Goal: Task Accomplishment & Management: Complete application form

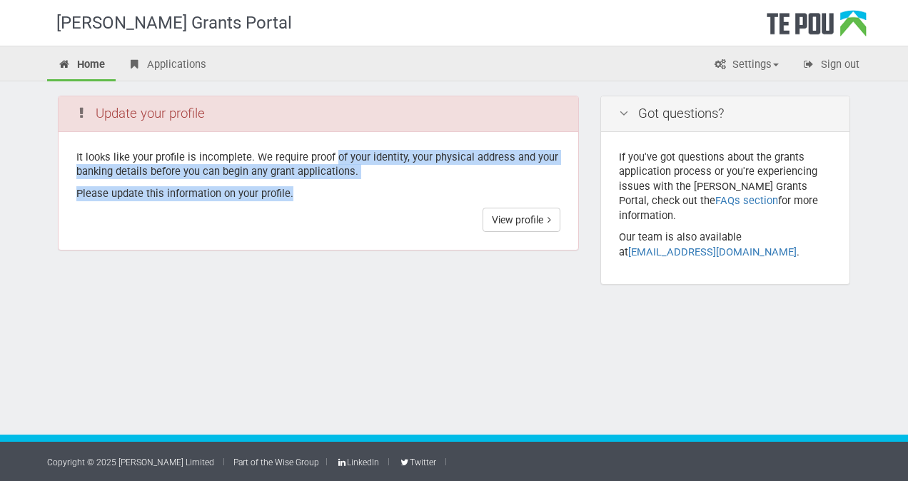
drag, startPoint x: 333, startPoint y: 140, endPoint x: 410, endPoint y: 212, distance: 105.0
click at [410, 212] on div "It looks like your profile is incomplete. We require proof of your identity, yo…" at bounding box center [319, 191] width 520 height 119
click at [543, 222] on link "View profile" at bounding box center [522, 220] width 78 height 24
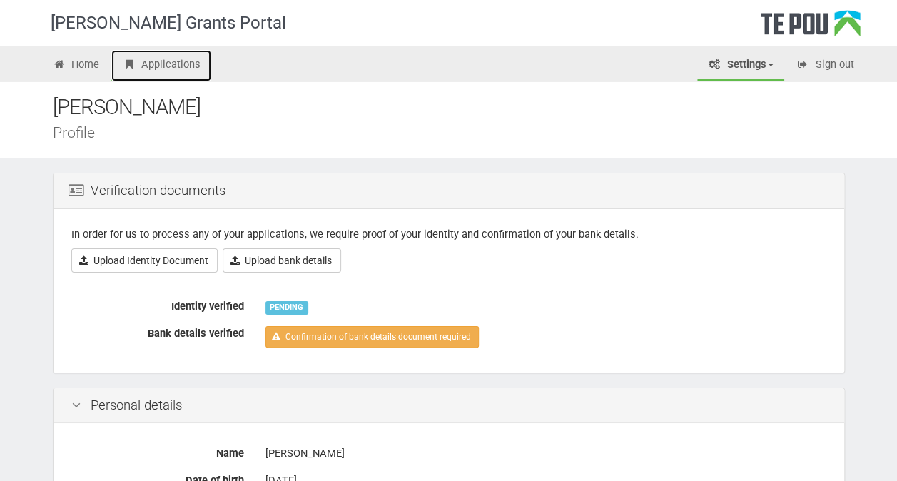
click at [168, 65] on link "Applications" at bounding box center [161, 65] width 100 height 31
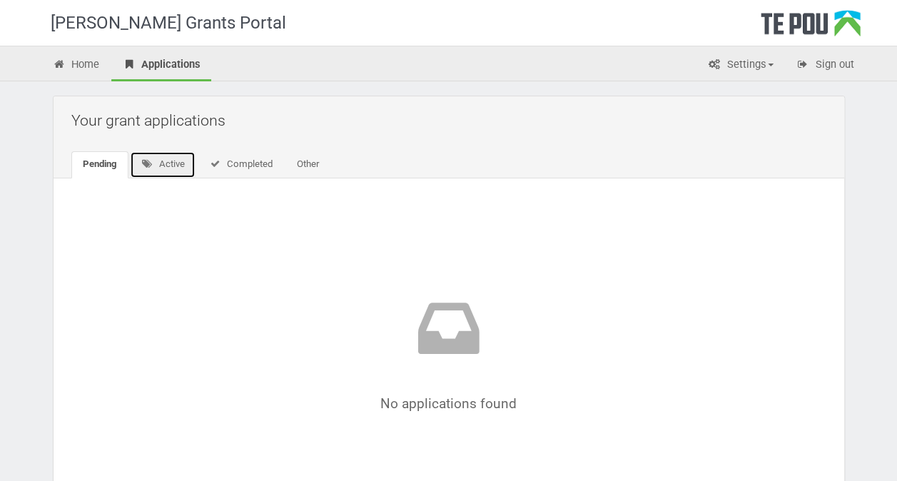
click at [162, 166] on link "Active" at bounding box center [163, 164] width 66 height 27
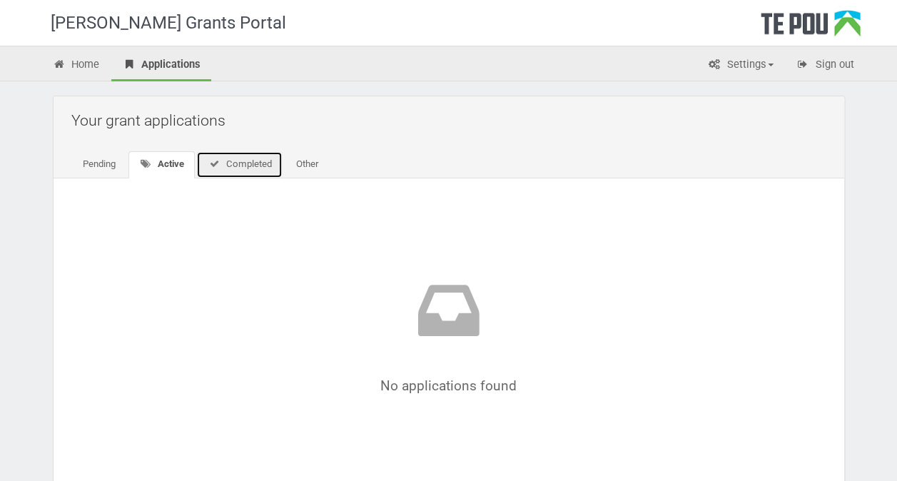
click at [238, 164] on link "Completed" at bounding box center [239, 164] width 86 height 27
click at [299, 166] on link "Other" at bounding box center [304, 164] width 45 height 27
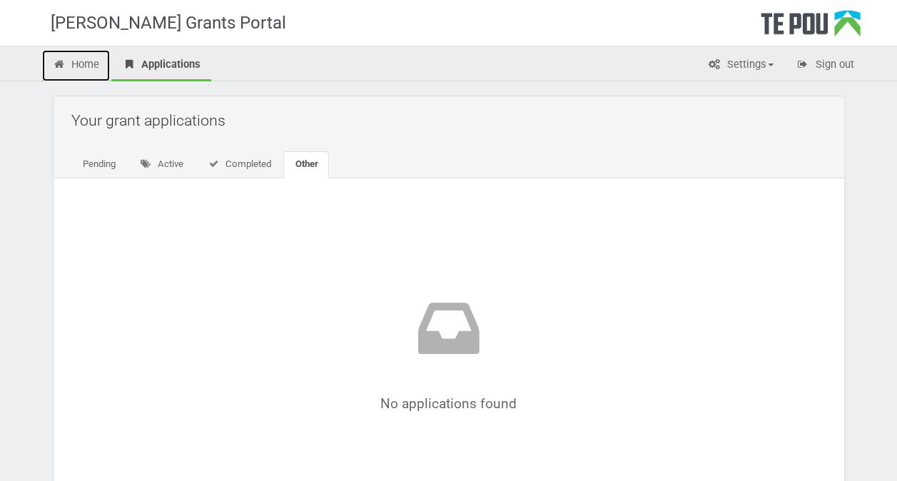
click at [65, 73] on link "Home" at bounding box center [76, 65] width 69 height 31
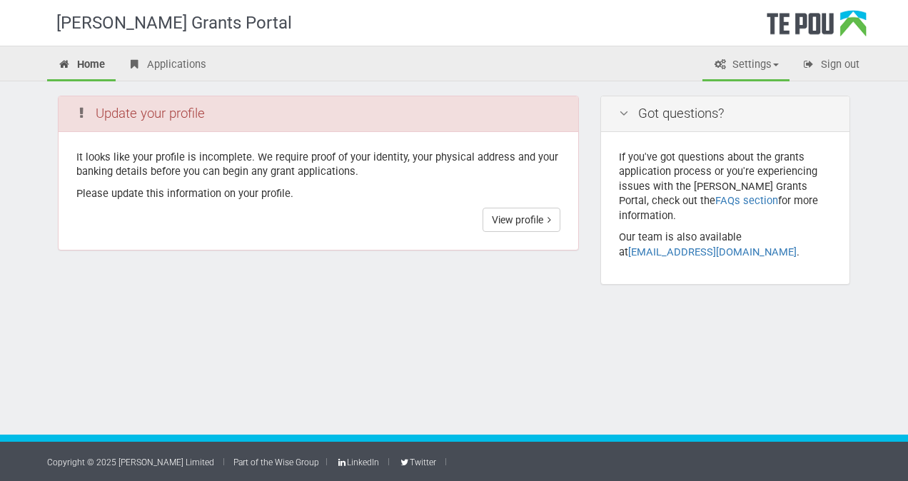
click at [727, 57] on link "Settings" at bounding box center [746, 65] width 87 height 31
click at [518, 213] on link "View profile" at bounding box center [522, 220] width 78 height 24
click at [522, 228] on link "View profile" at bounding box center [522, 220] width 78 height 24
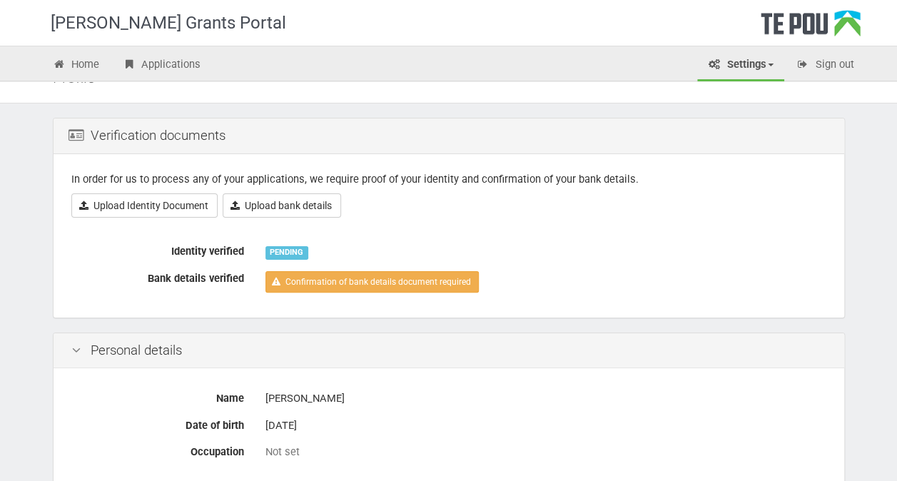
scroll to position [54, 0]
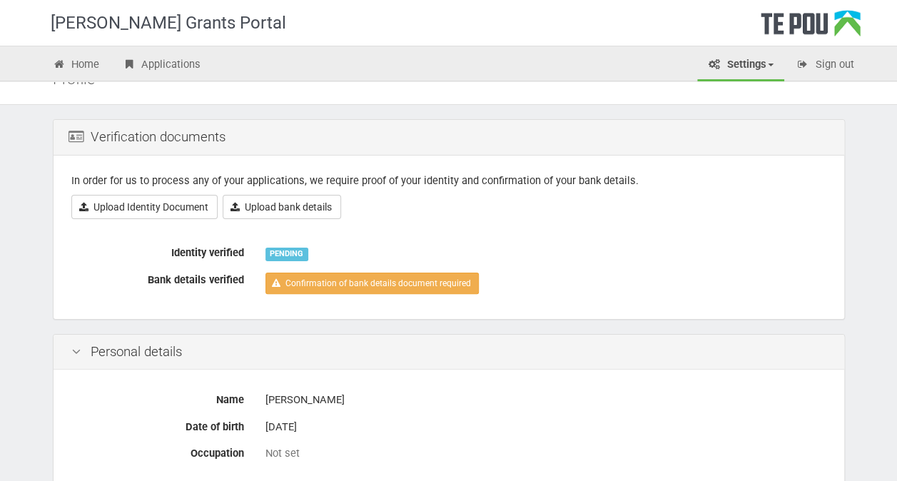
drag, startPoint x: 253, startPoint y: 220, endPoint x: 5, endPoint y: 228, distance: 247.9
click at [141, 211] on link "Upload Identity Document" at bounding box center [144, 207] width 146 height 24
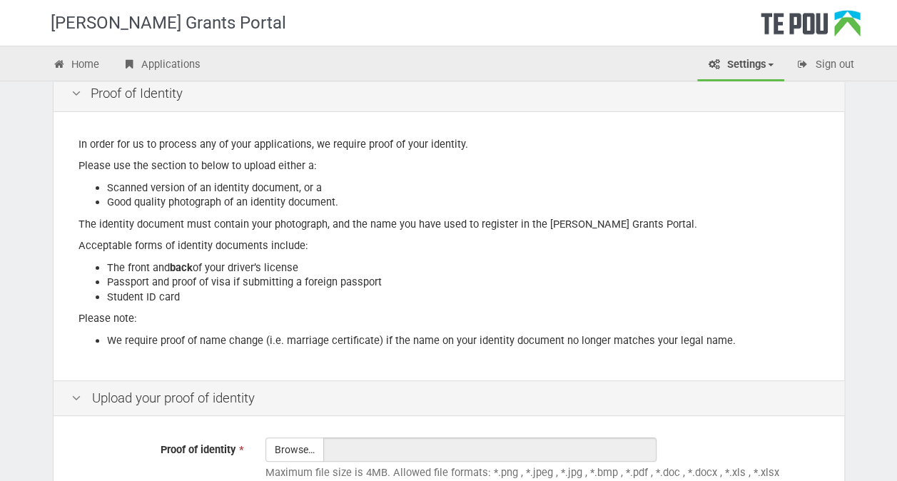
scroll to position [98, 0]
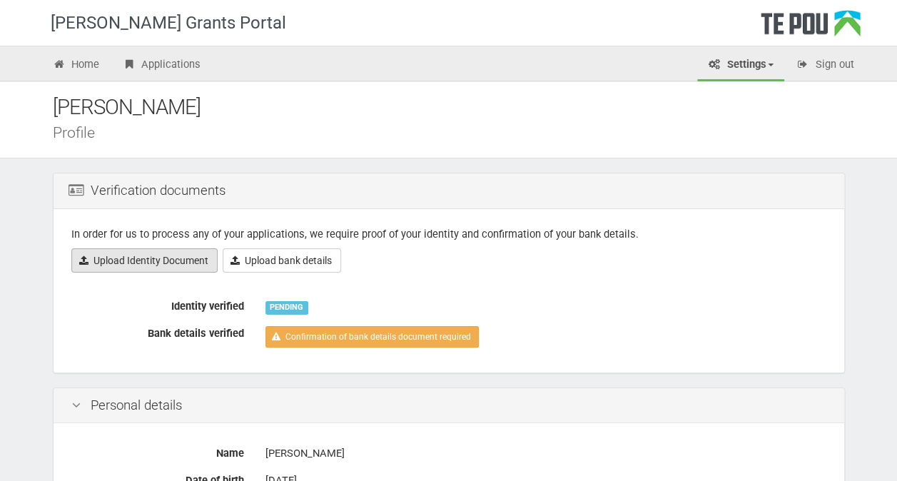
click at [167, 253] on link "Upload Identity Document" at bounding box center [144, 260] width 146 height 24
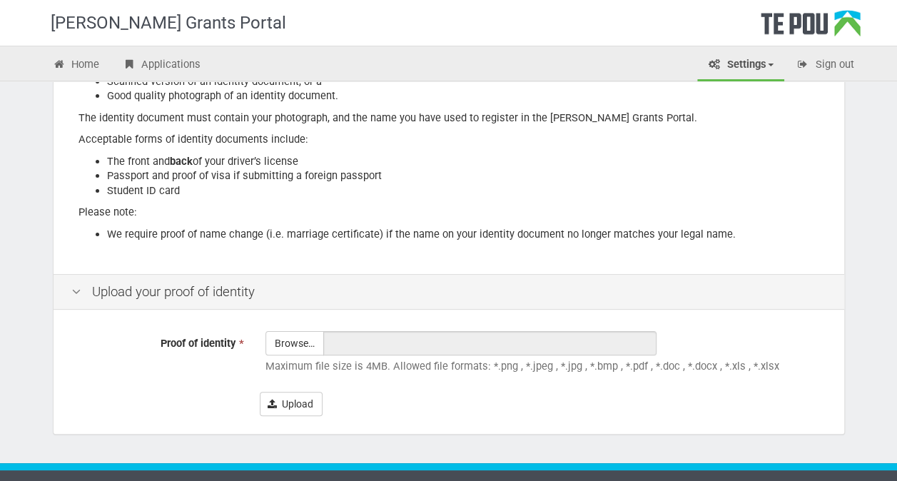
scroll to position [230, 0]
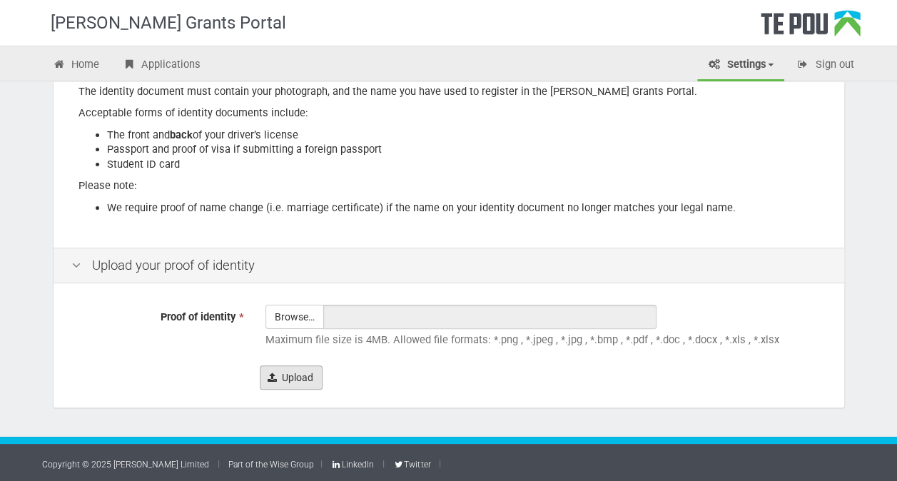
click at [297, 370] on button "Upload" at bounding box center [291, 378] width 63 height 24
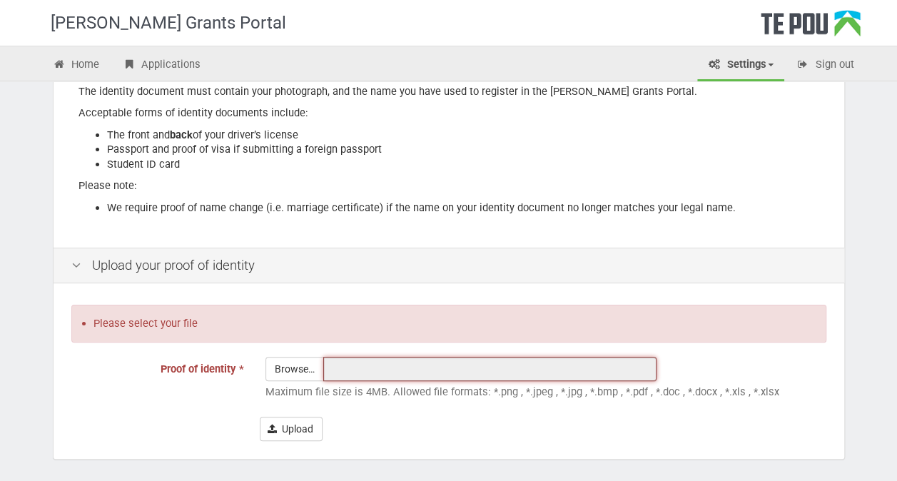
click at [341, 374] on input "text" at bounding box center [489, 369] width 333 height 24
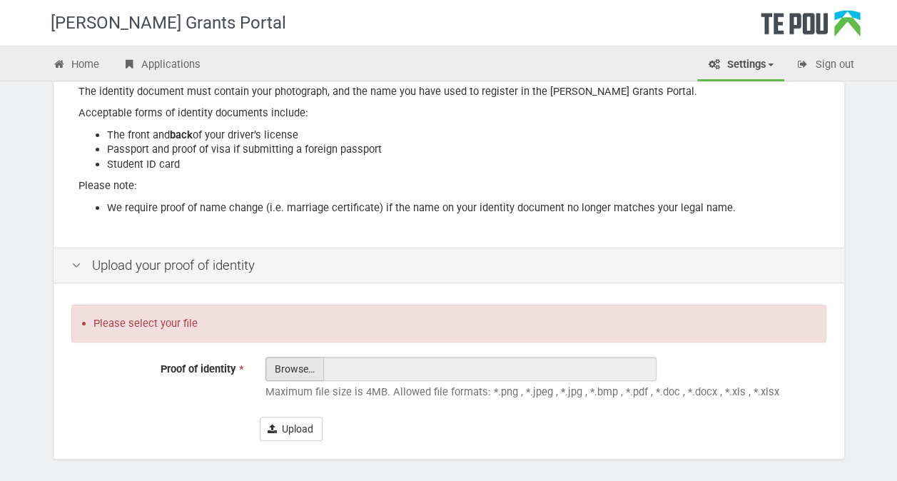
click at [290, 373] on input "Proof of identity *" at bounding box center [294, 409] width 57 height 102
type input "C:\fakepath\Untitled document (1).docx"
type input "Untitled document (1).docx"
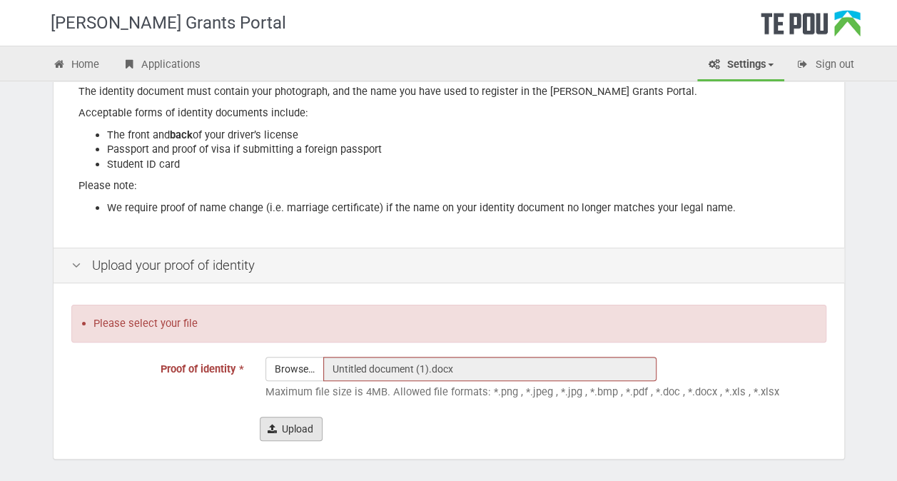
click at [301, 426] on button "Upload" at bounding box center [291, 429] width 63 height 24
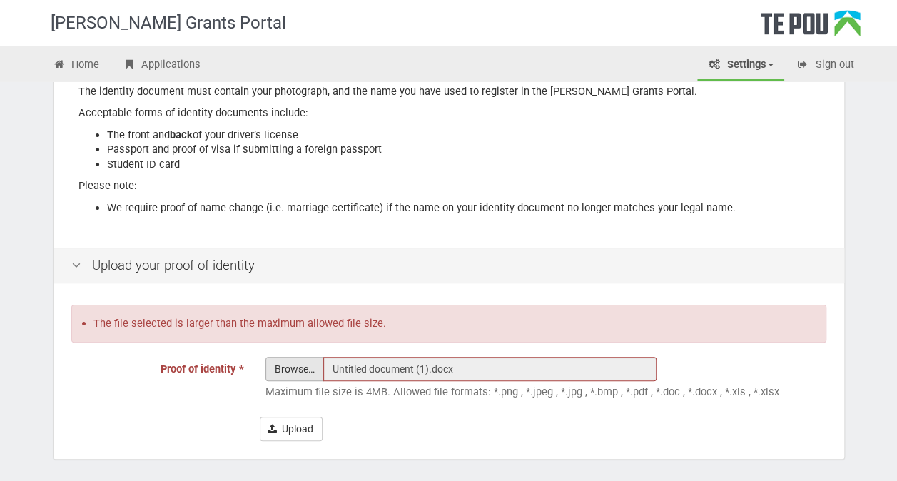
click at [311, 374] on input "Proof of identity *" at bounding box center [294, 409] width 57 height 102
type input "C:\fakepath\Copy of Untitled document.docx.pdf"
type input "Copy of Untitled document.docx.pdf"
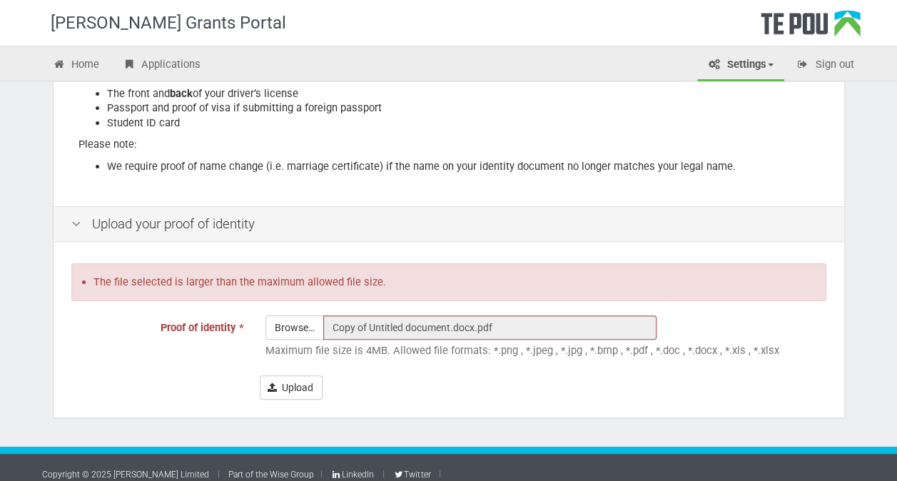
scroll to position [281, 0]
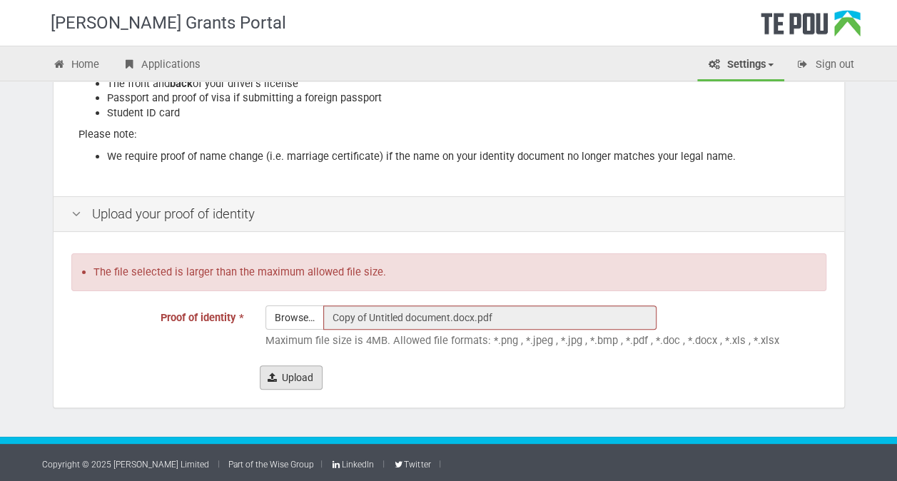
click at [304, 373] on button "Upload" at bounding box center [291, 378] width 63 height 24
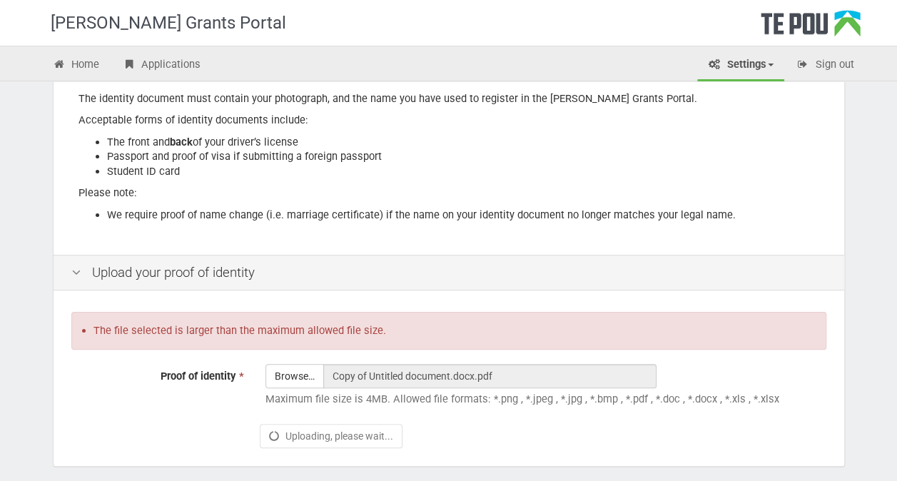
scroll to position [223, 0]
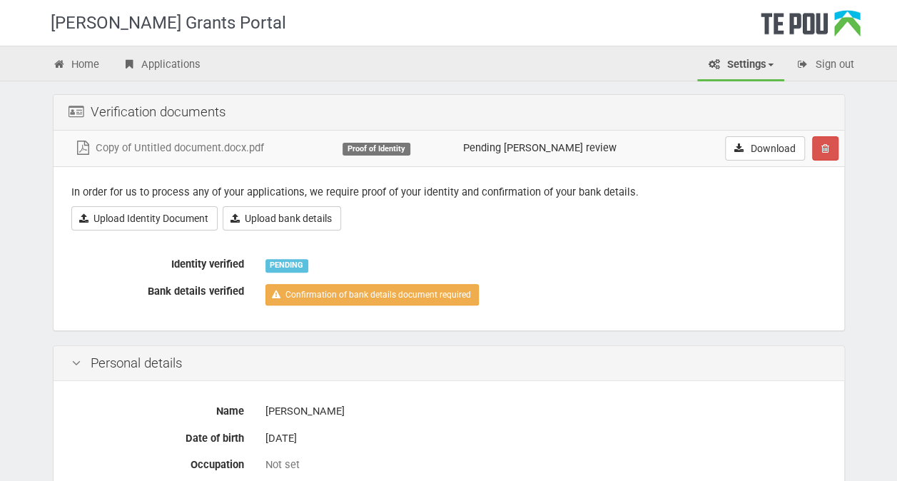
scroll to position [79, 0]
click at [283, 218] on link "Upload bank details" at bounding box center [282, 218] width 119 height 24
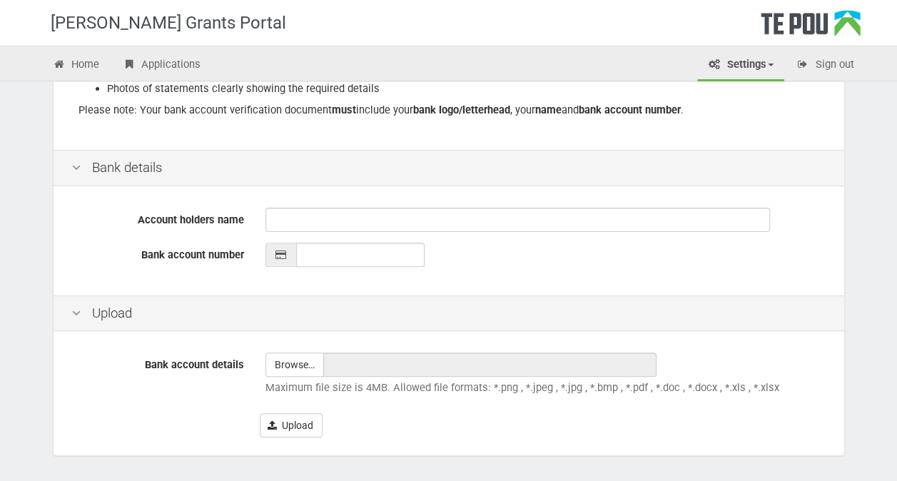
scroll to position [326, 0]
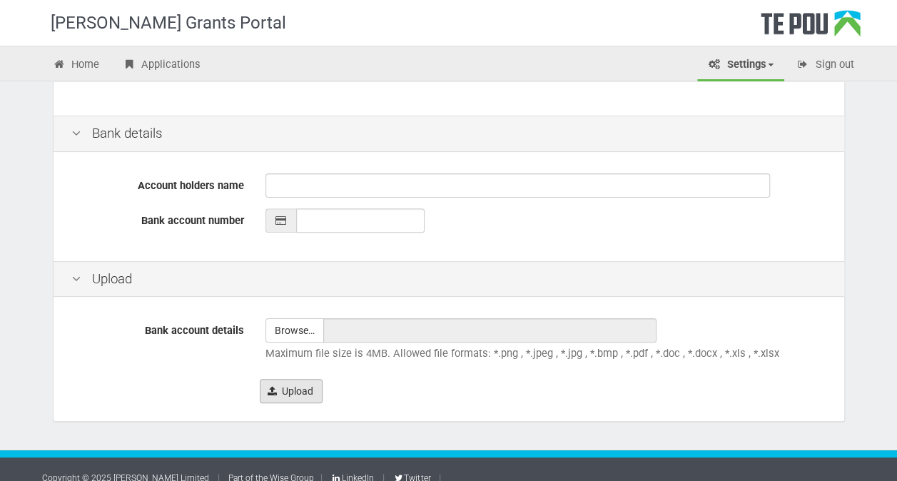
click at [308, 391] on button "Upload" at bounding box center [291, 391] width 63 height 24
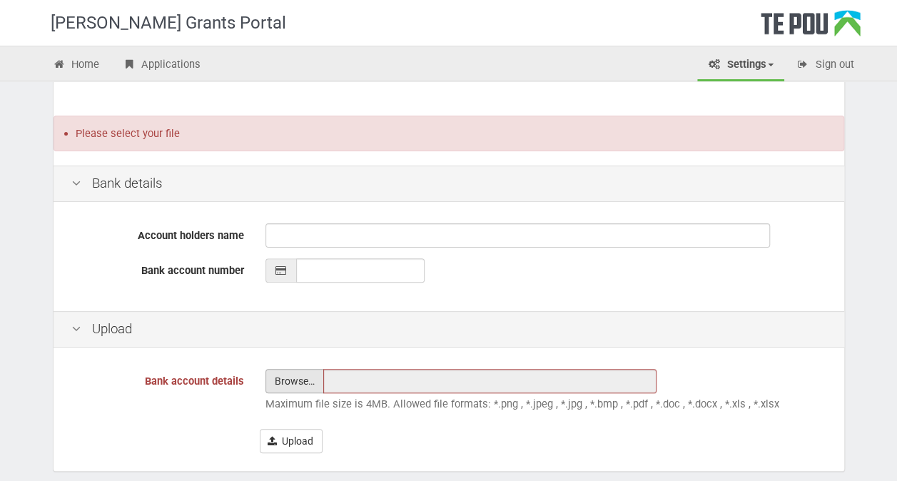
click at [296, 383] on input "file" at bounding box center [294, 381] width 57 height 23
type input "C:\fakepath\Up3vk8bg_Proof_of_Account_2025-08-25.pdf"
type input "Up3vk8bg_Proof_of_Account_2025-08-25.pdf"
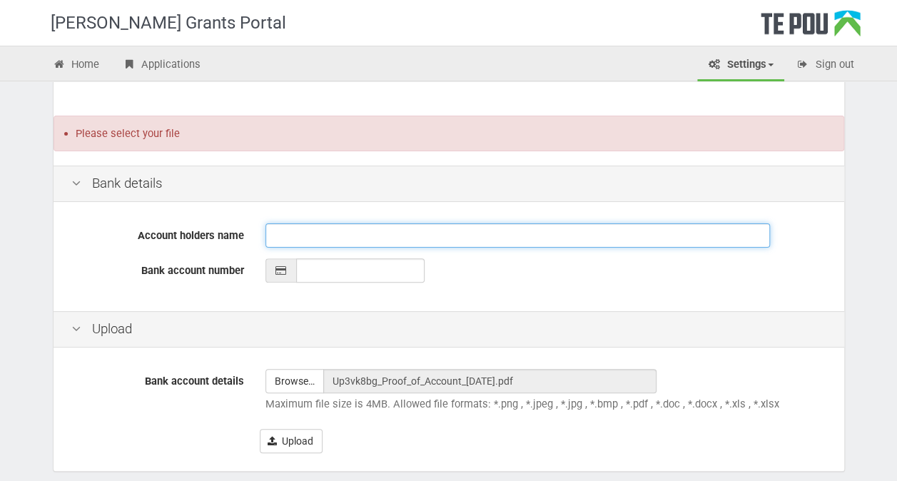
click at [361, 228] on input "Account holders name" at bounding box center [518, 235] width 505 height 24
type input "HARRIETT BROWN"
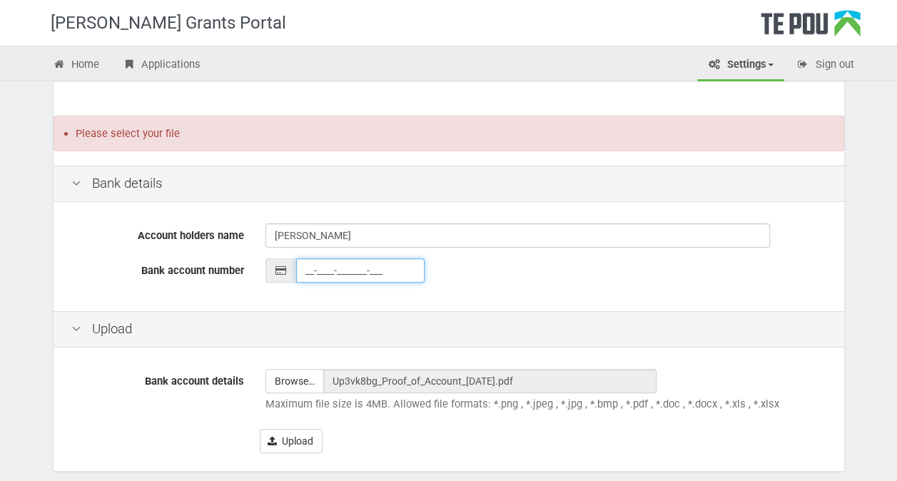
click at [356, 270] on input "__-____-_______-___" at bounding box center [360, 270] width 129 height 24
type input "01-0322-0237318-000"
click at [439, 359] on div "Bank account details Browse… Up3vk8bg_Proof_of_Account_2025-08-25.pdf Maximum f…" at bounding box center [449, 411] width 791 height 121
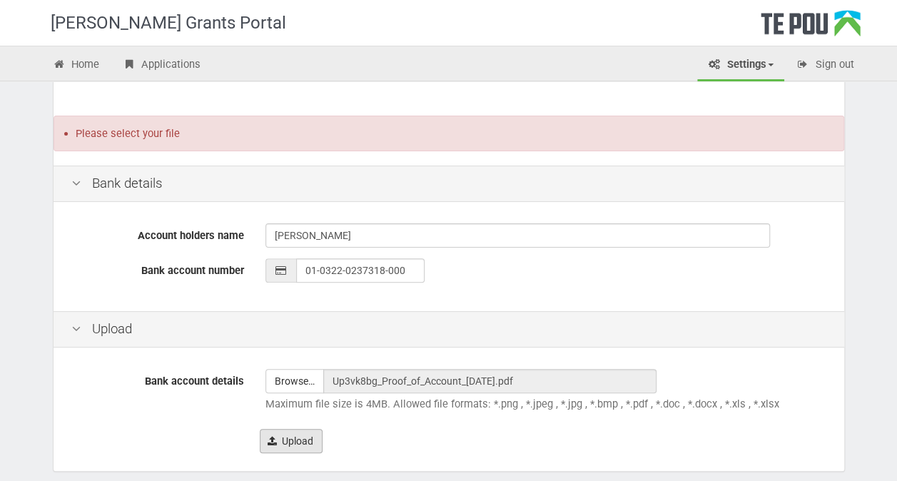
click at [278, 447] on button "Upload" at bounding box center [291, 441] width 63 height 24
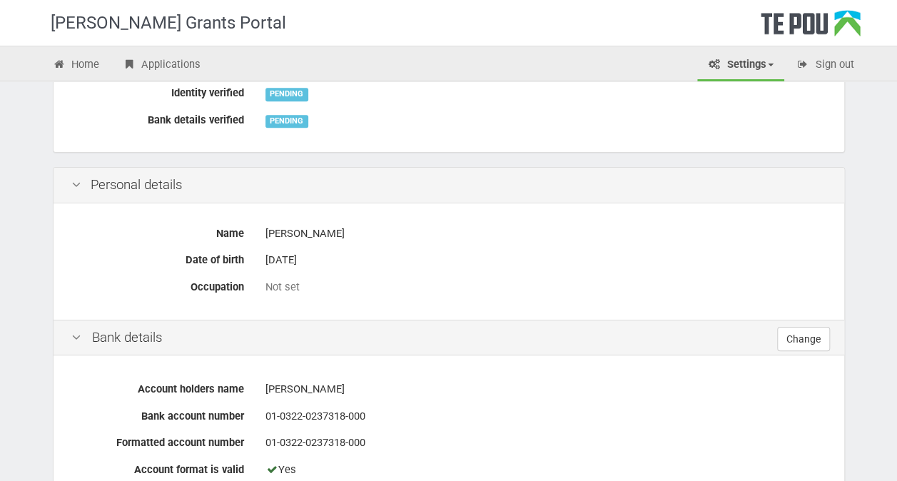
scroll to position [287, 0]
drag, startPoint x: 663, startPoint y: 319, endPoint x: 161, endPoint y: 73, distance: 558.4
click at [161, 73] on link "Applications" at bounding box center [161, 65] width 100 height 31
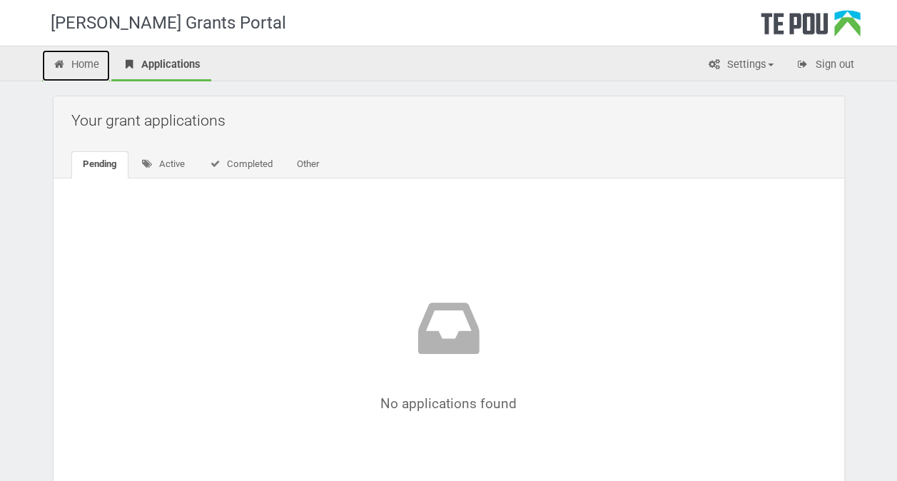
click at [89, 57] on link "Home" at bounding box center [76, 65] width 69 height 31
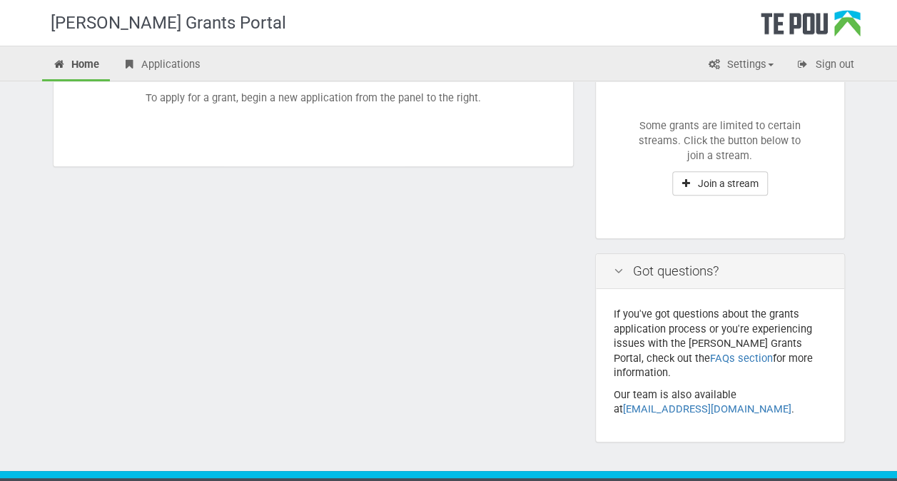
scroll to position [366, 0]
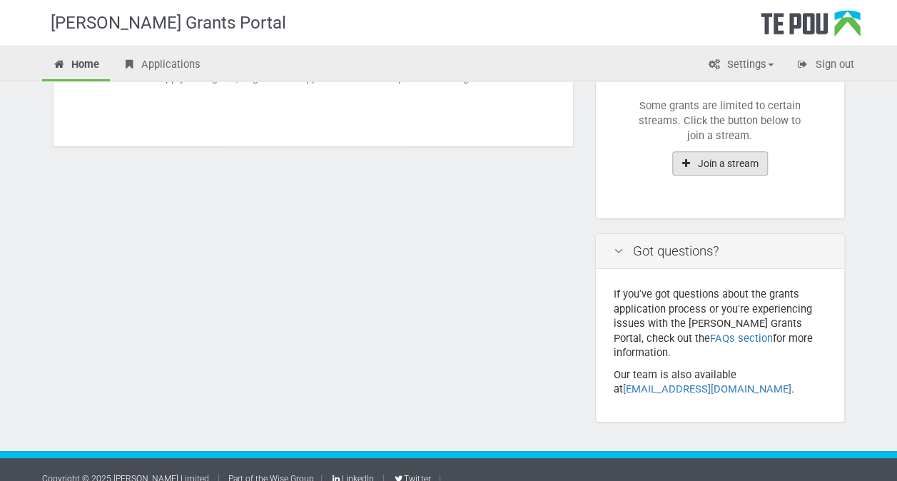
click at [700, 158] on button "Join a stream" at bounding box center [721, 163] width 96 height 24
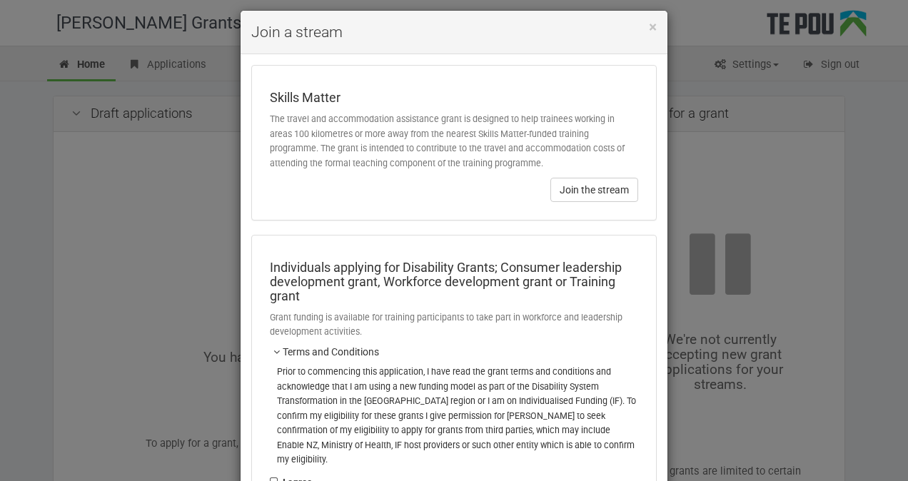
scroll to position [0, 0]
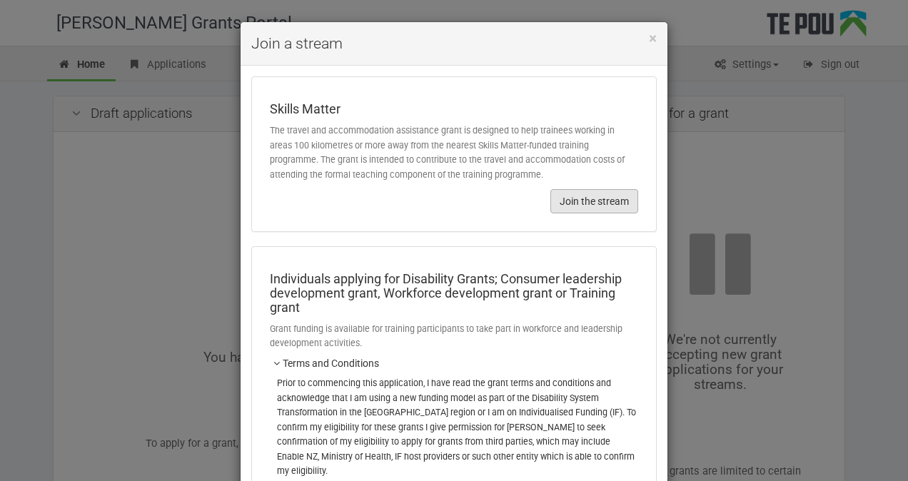
click at [593, 198] on button "Join the stream" at bounding box center [594, 201] width 88 height 24
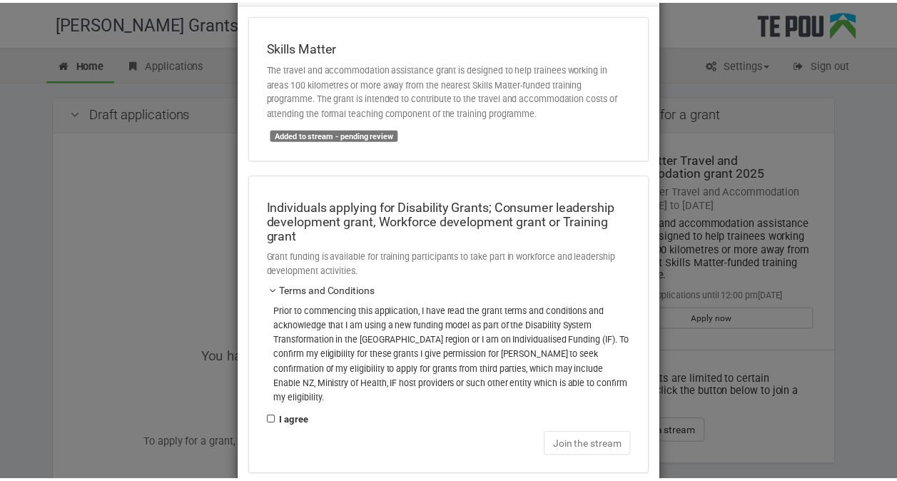
scroll to position [124, 0]
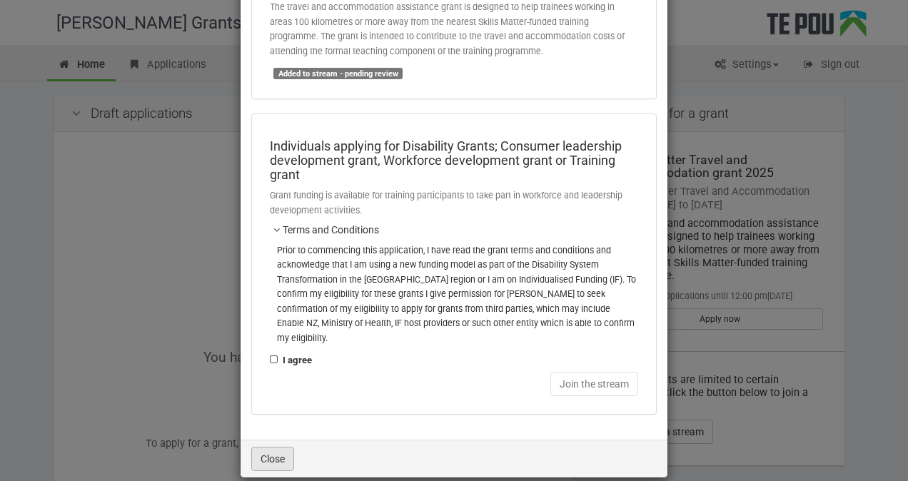
click at [280, 447] on button "Close" at bounding box center [272, 459] width 43 height 24
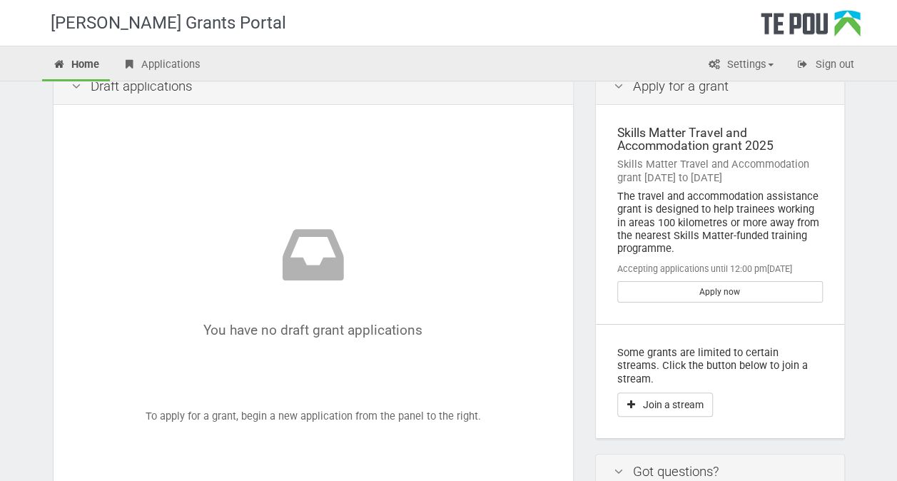
scroll to position [34, 0]
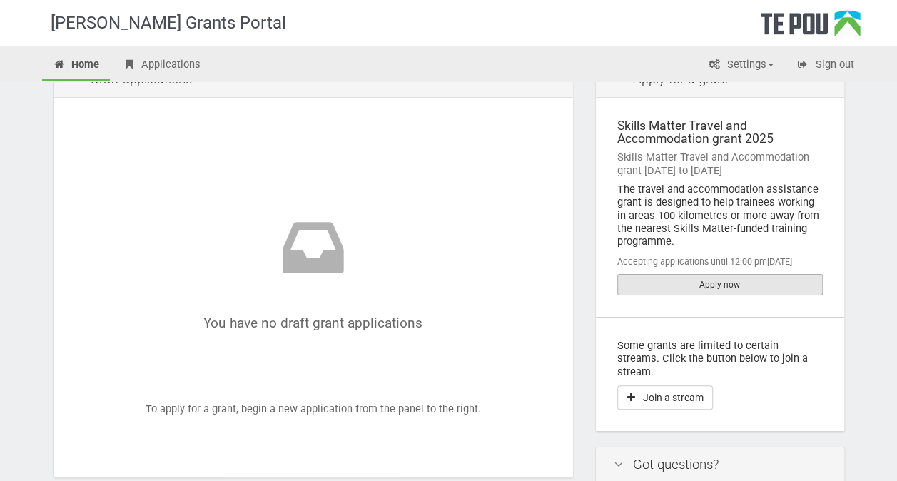
click at [690, 284] on link "Apply now" at bounding box center [721, 284] width 206 height 21
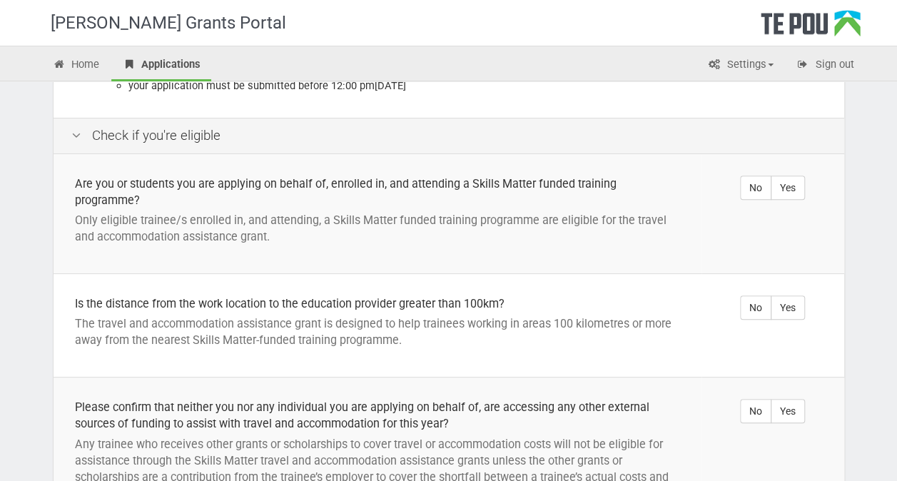
scroll to position [318, 0]
click at [800, 313] on label "Yes" at bounding box center [788, 307] width 34 height 24
radio input "true"
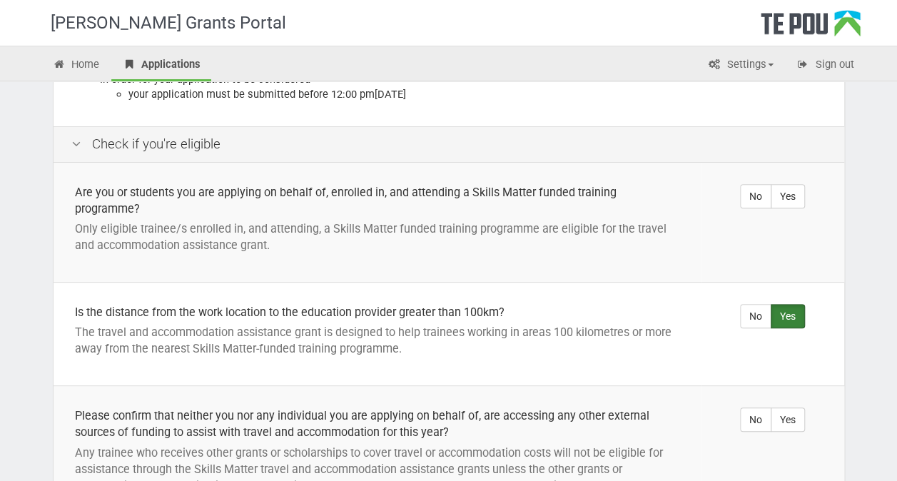
scroll to position [309, 0]
click at [804, 194] on label "Yes" at bounding box center [788, 195] width 34 height 24
radio input "true"
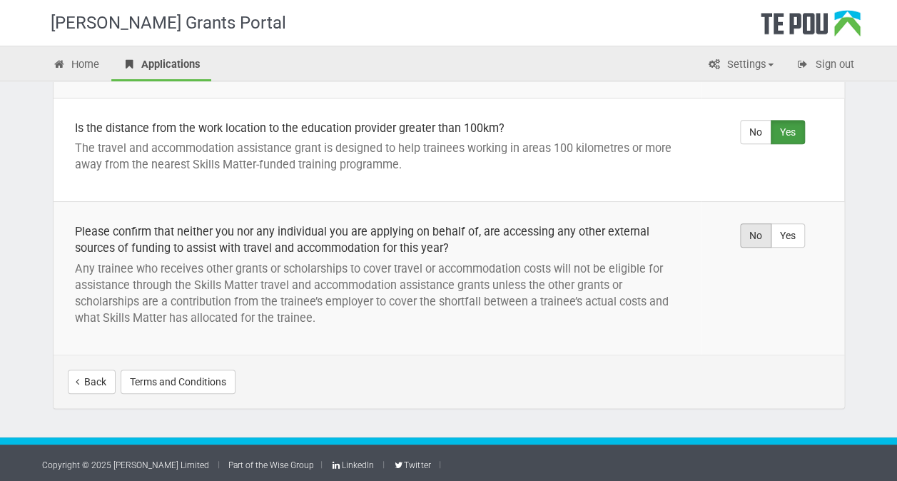
click at [755, 231] on label "No" at bounding box center [755, 235] width 31 height 24
radio input "true"
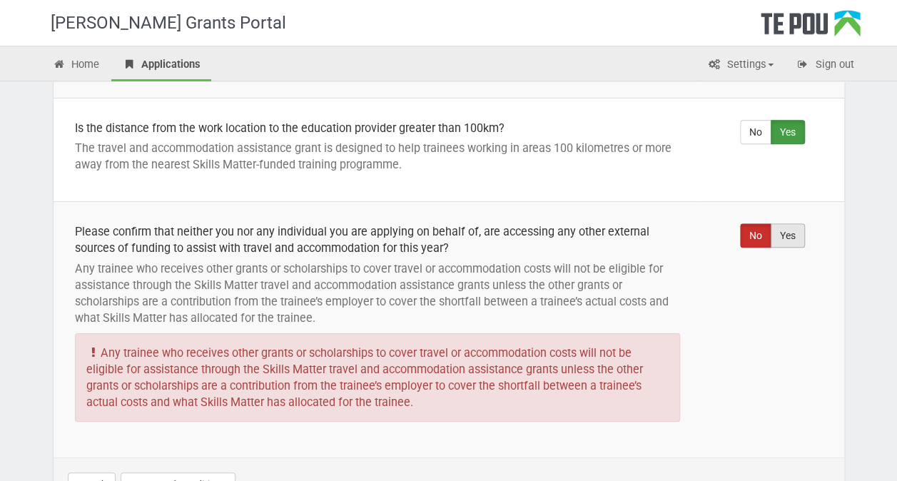
click at [796, 233] on label "Yes" at bounding box center [788, 235] width 34 height 24
radio input "true"
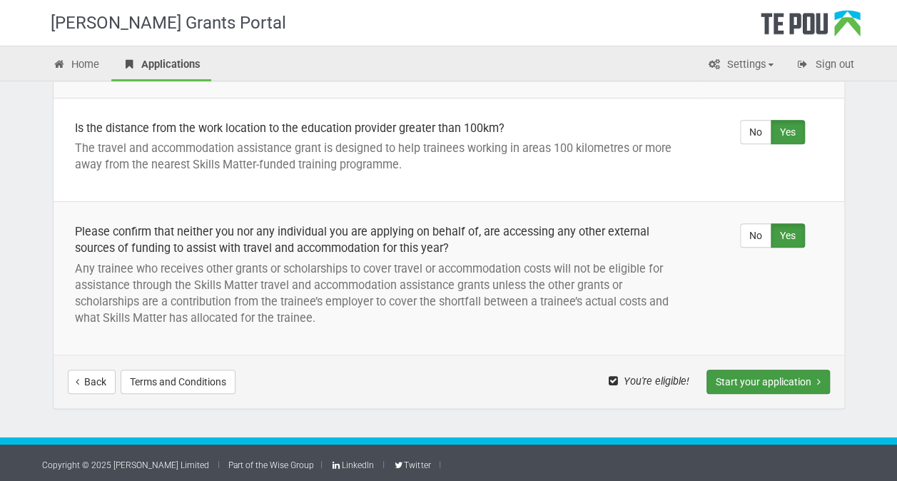
click at [760, 381] on button "Start your application" at bounding box center [769, 382] width 124 height 24
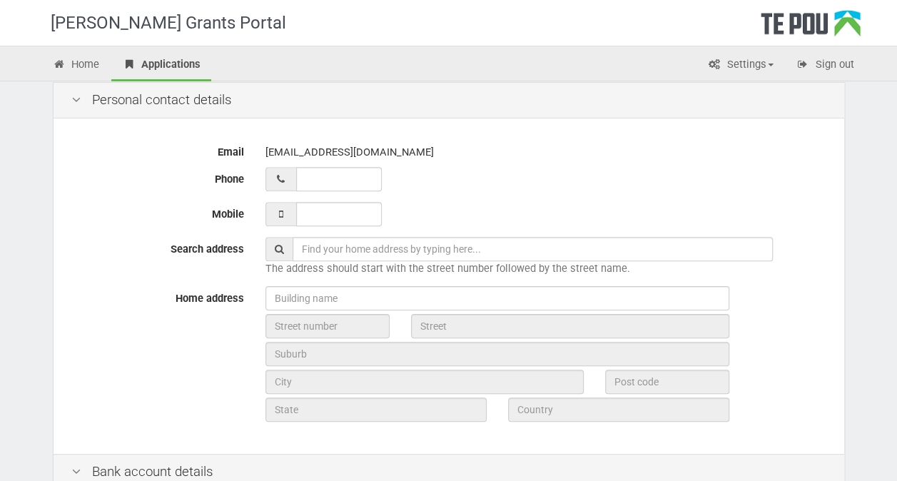
scroll to position [317, 0]
click at [332, 181] on input "__ ___ ______" at bounding box center [339, 178] width 86 height 24
type input "02 739 73467"
click at [360, 204] on input "___ ___ _____" at bounding box center [339, 213] width 86 height 24
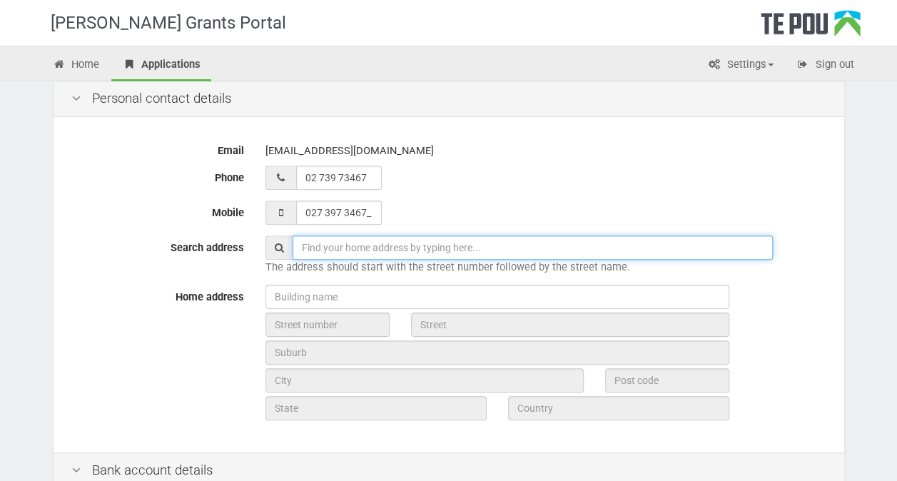
type input "027 397 3467"
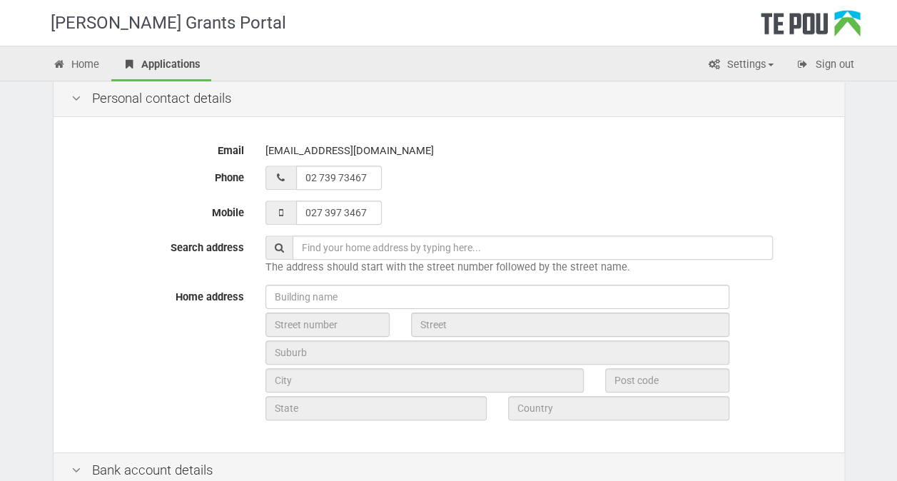
click at [380, 247] on input "text" at bounding box center [533, 248] width 480 height 24
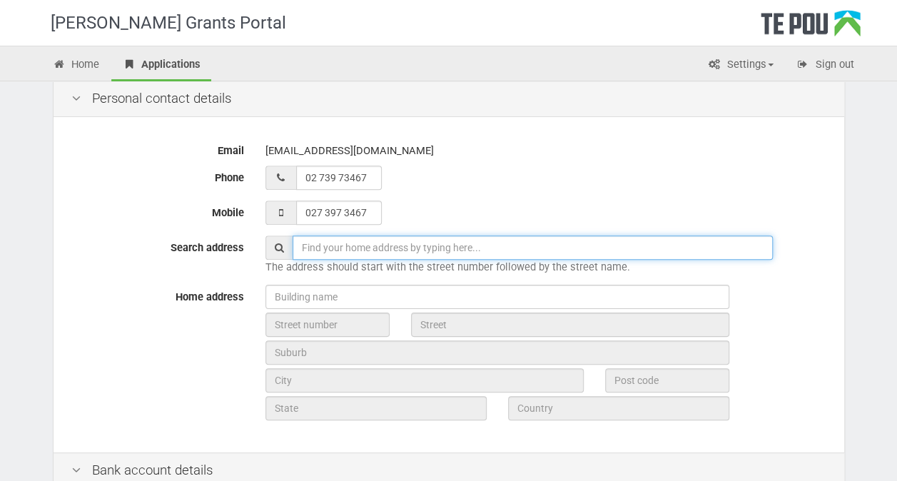
click at [376, 247] on input "text" at bounding box center [533, 248] width 480 height 24
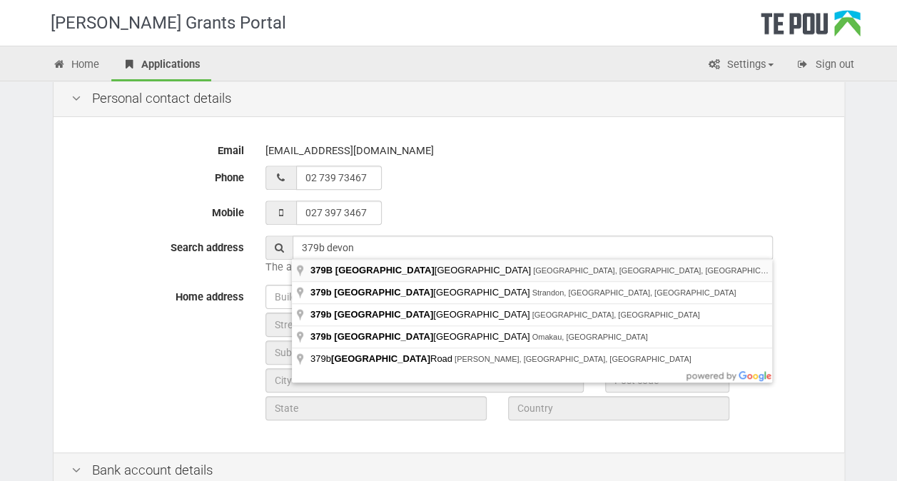
type input "[STREET_ADDRESS]"
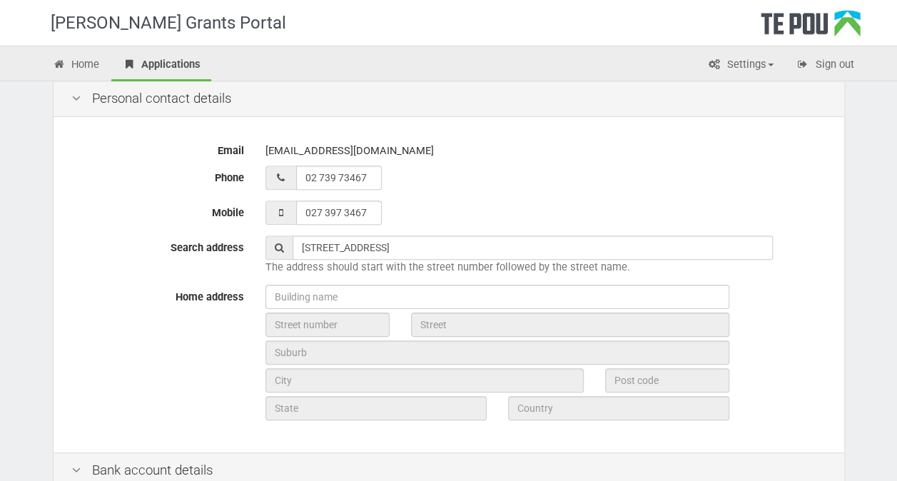
type input "379B"
type input "[GEOGRAPHIC_DATA]"
type input "3112"
type input "Bay of Plenty Region"
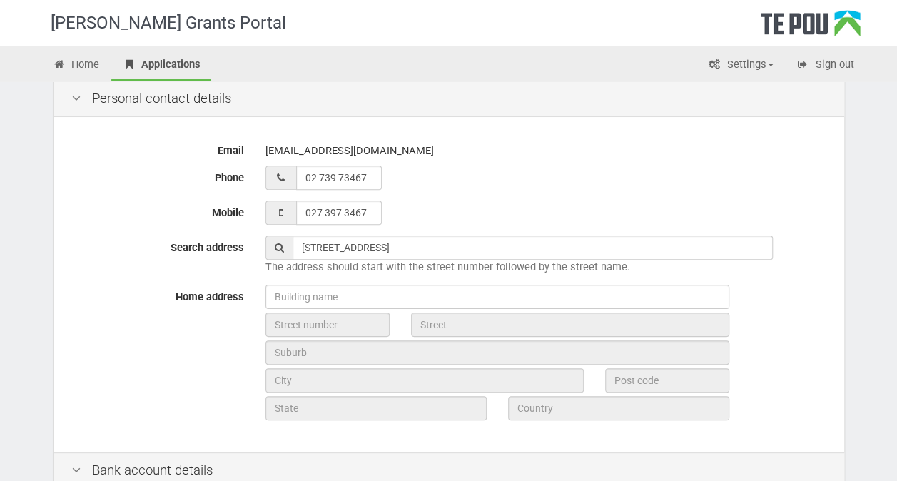
type input "[GEOGRAPHIC_DATA]"
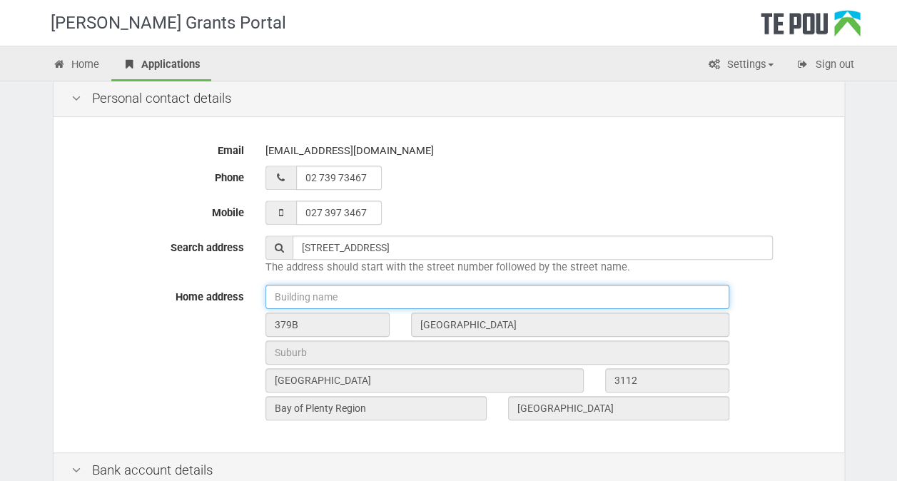
click at [401, 303] on input "text" at bounding box center [498, 297] width 464 height 24
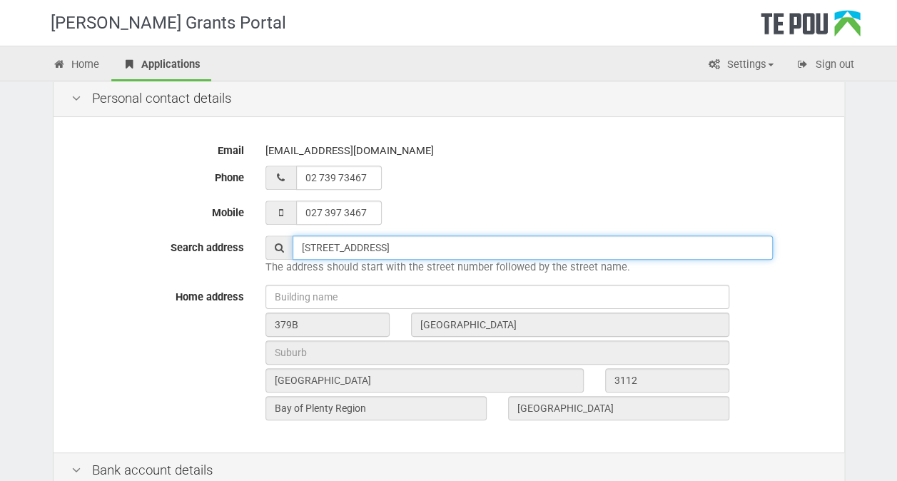
drag, startPoint x: 584, startPoint y: 238, endPoint x: 218, endPoint y: 208, distance: 366.7
click at [218, 208] on div "Email harriettbrown2002@gmail.com Phone 02 739 73467 Mobile 027 397 3467 Search…" at bounding box center [449, 287] width 791 height 332
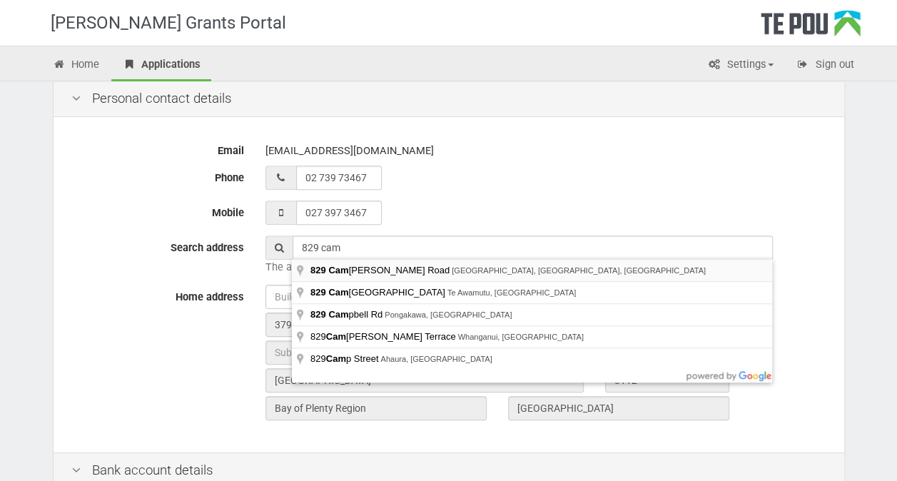
type input "829 Cameron Road, Tauranga South, Tauranga, New Zealand"
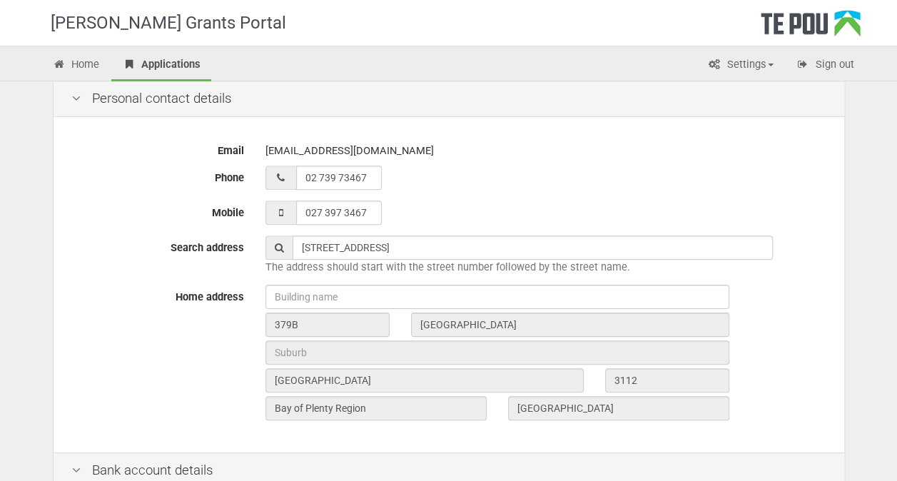
type input "829"
type input "Cameron Road"
type input "Tauranga"
type input "3112"
type input "Bay of Plenty Region"
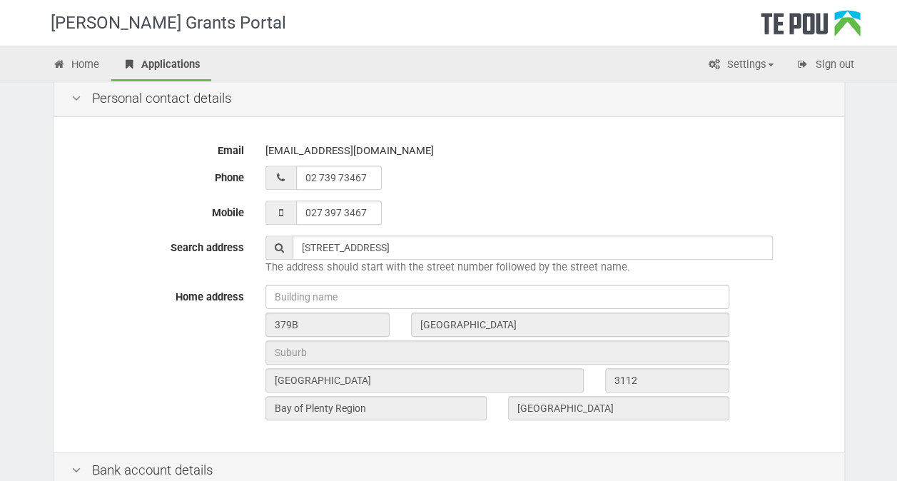
type input "New Zealand"
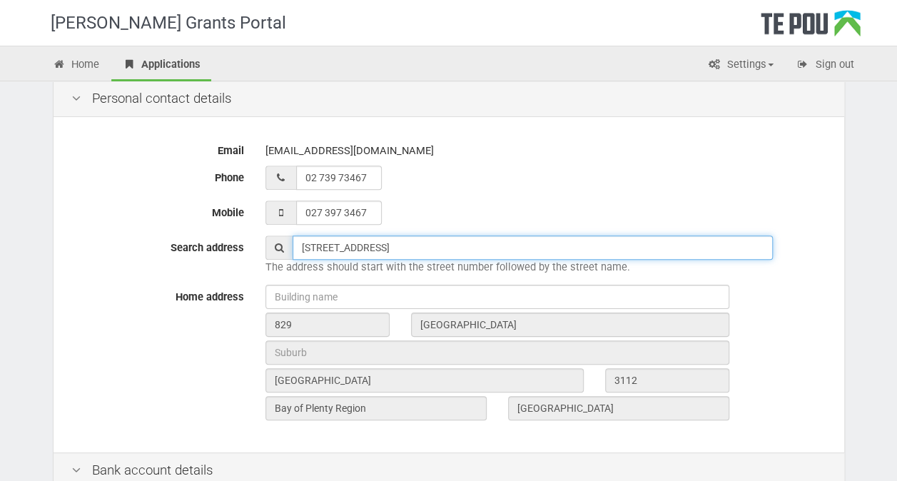
click at [510, 238] on input "829 Cameron Road, Tauranga South, Tauranga, New Zealand" at bounding box center [533, 248] width 480 height 24
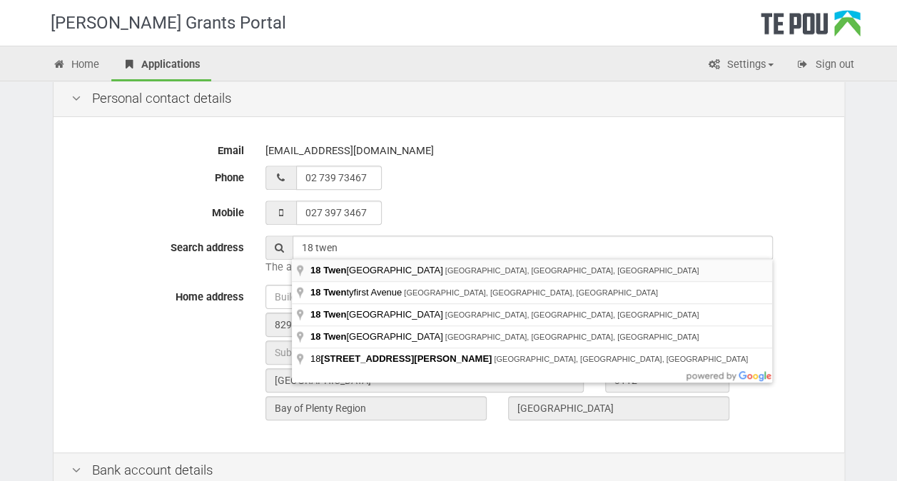
type input "18 Twentieth Avenue, Tauranga South, Tauranga, New Zealand"
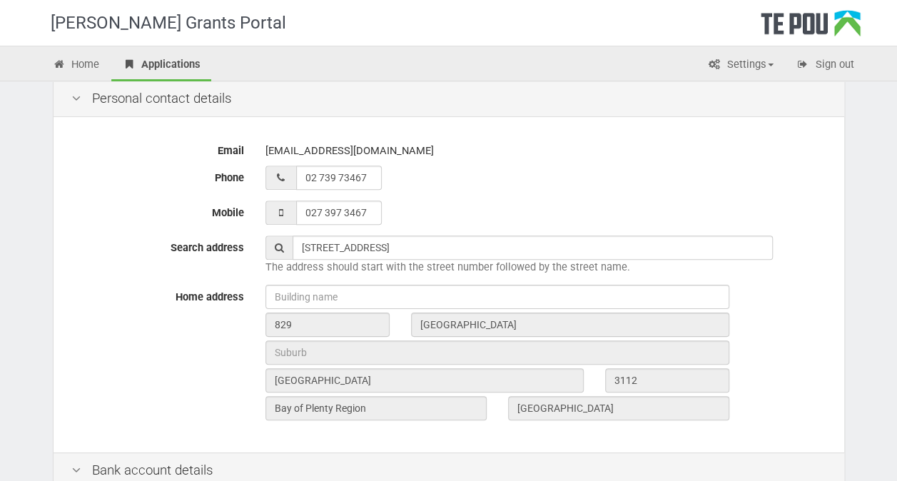
type input "18"
type input "Twentieth Avenue"
type input "Tauranga"
type input "3112"
type input "Bay of Plenty Region"
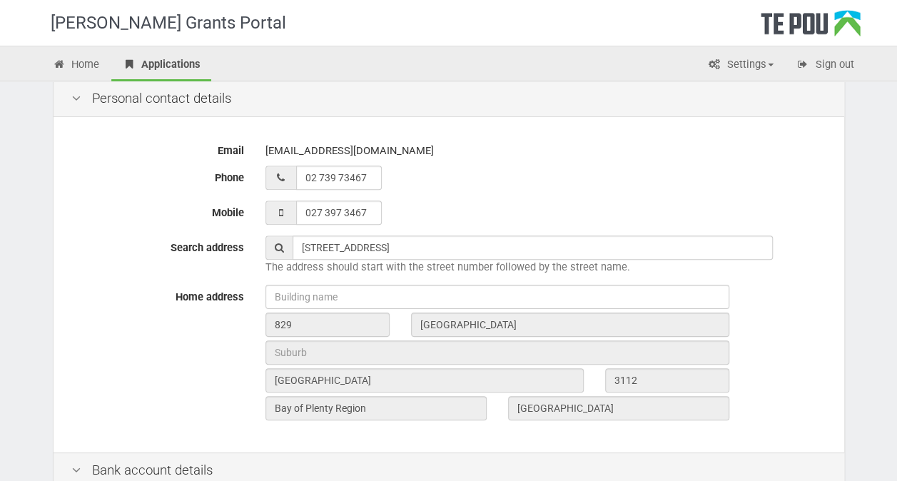
type input "New Zealand"
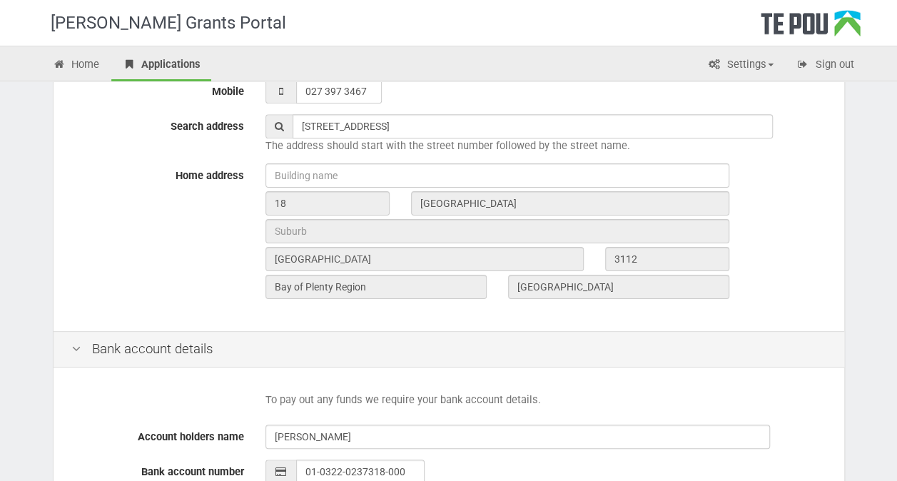
scroll to position [440, 0]
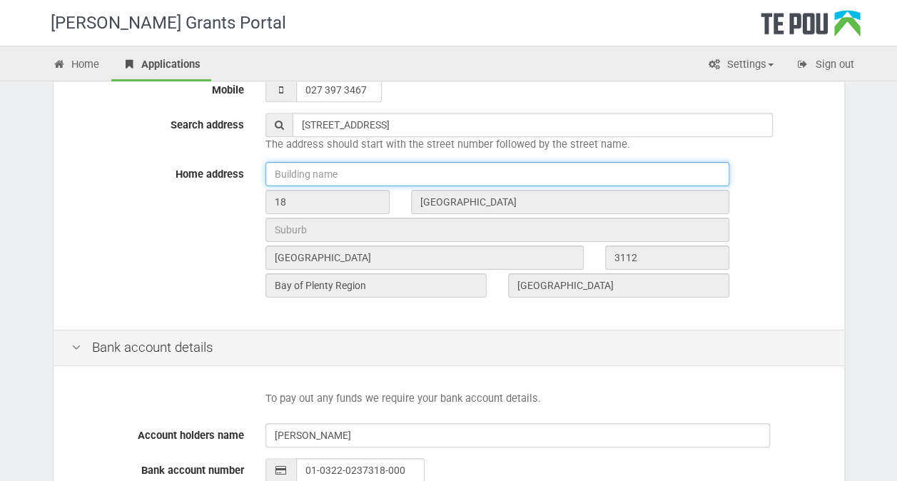
click at [517, 170] on input "text" at bounding box center [498, 174] width 464 height 24
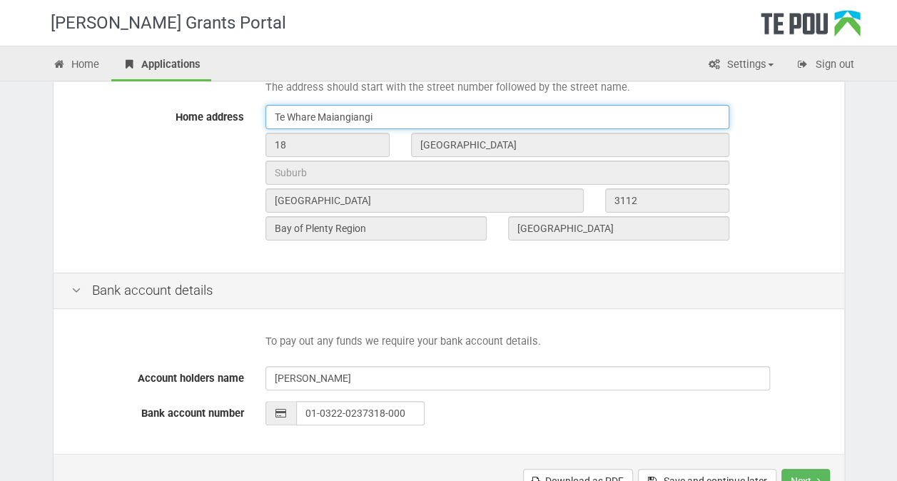
scroll to position [500, 0]
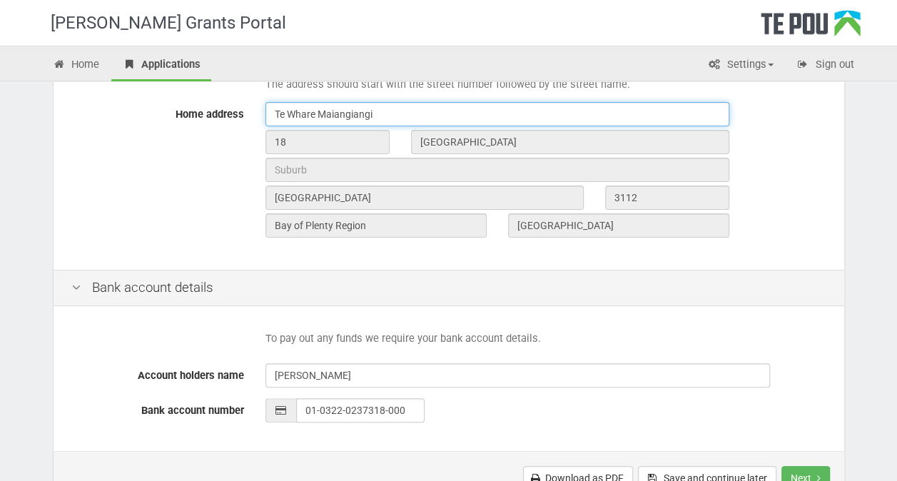
type input "Te Whare Maiangiangi"
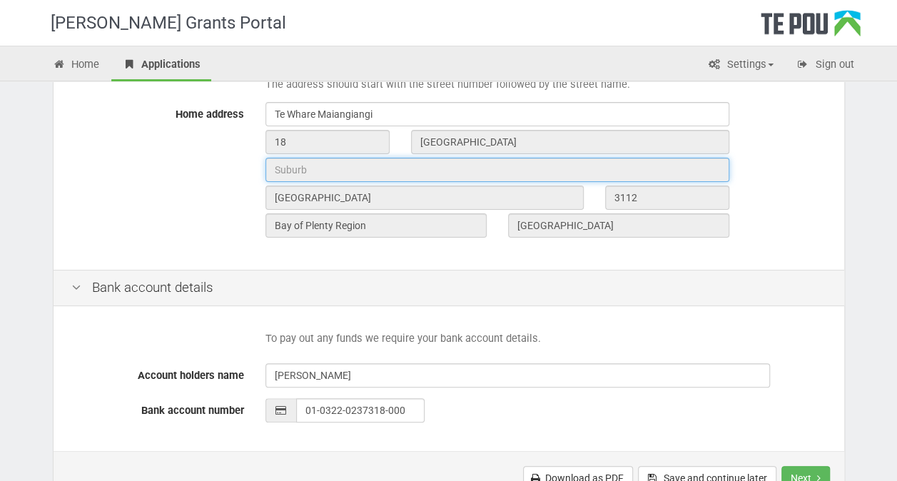
click at [517, 170] on input "text" at bounding box center [498, 170] width 464 height 24
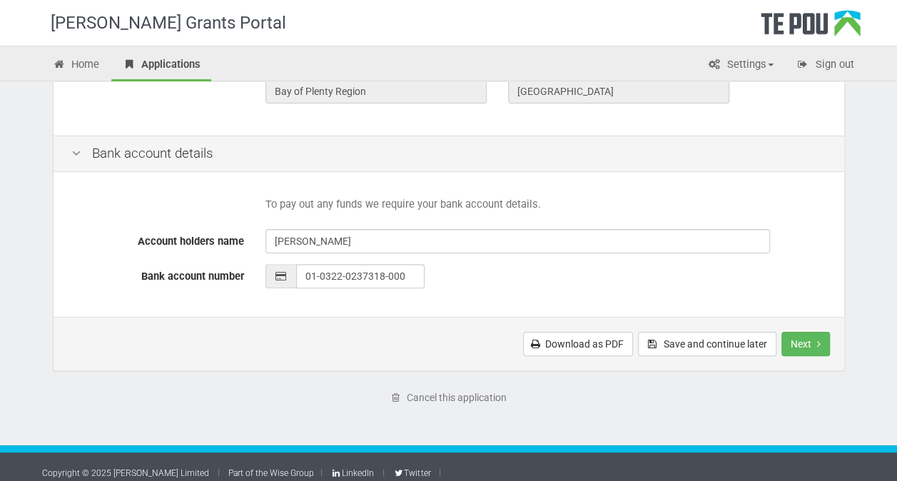
scroll to position [643, 0]
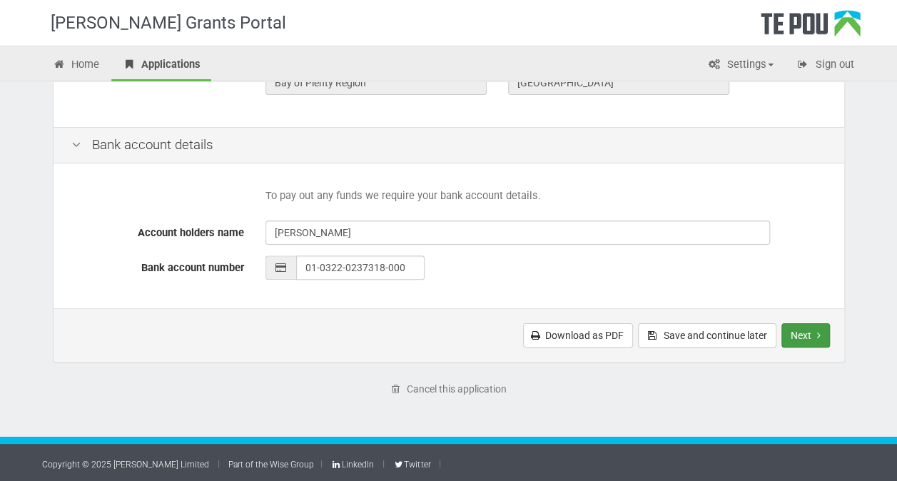
click at [822, 336] on button "Next" at bounding box center [806, 335] width 49 height 24
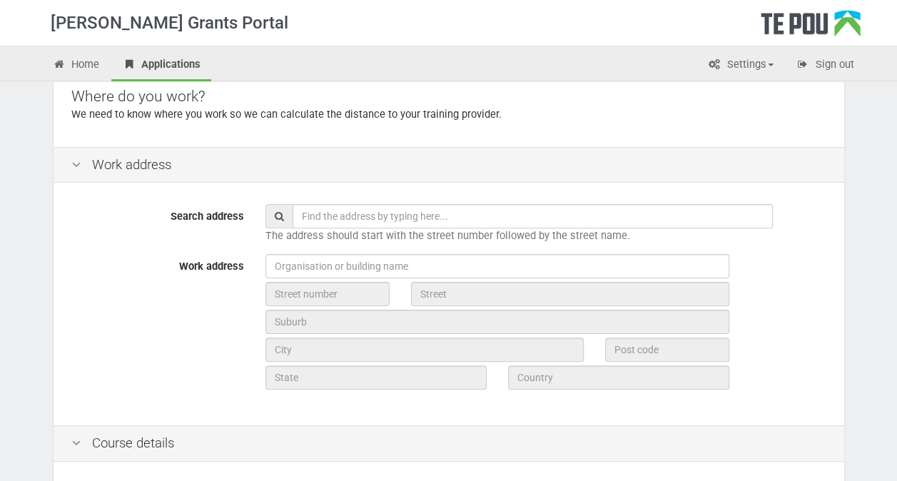
scroll to position [125, 0]
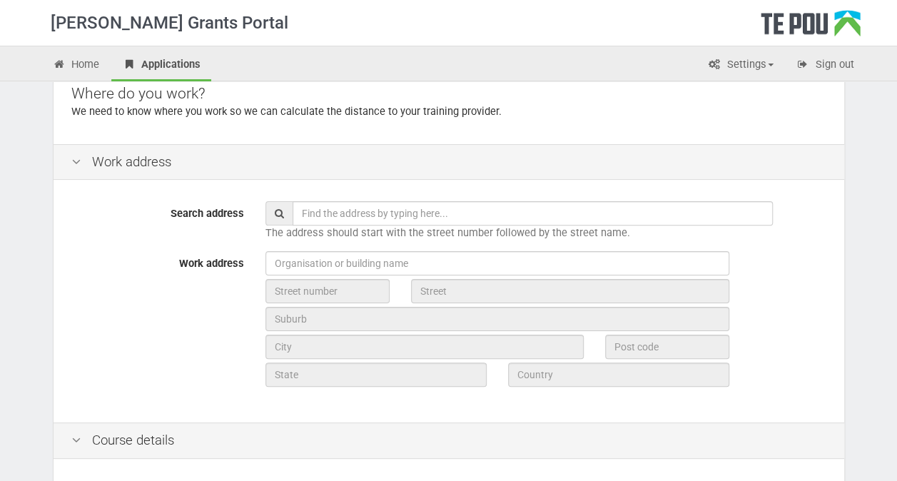
click at [640, 214] on input "text" at bounding box center [533, 213] width 480 height 24
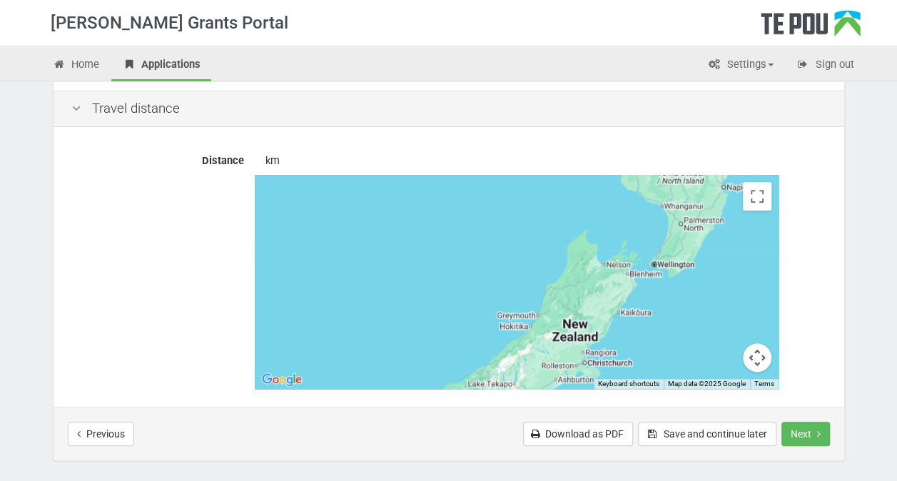
scroll to position [752, 0]
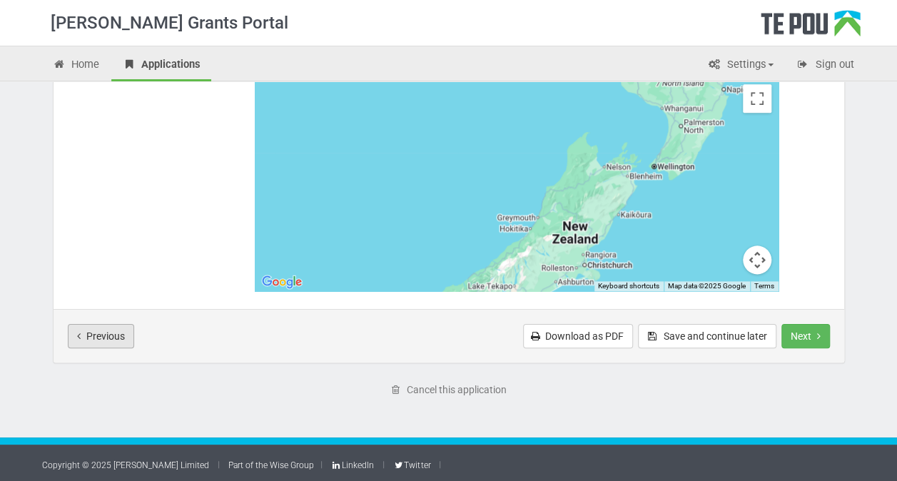
click at [102, 335] on button "Previous" at bounding box center [101, 336] width 66 height 24
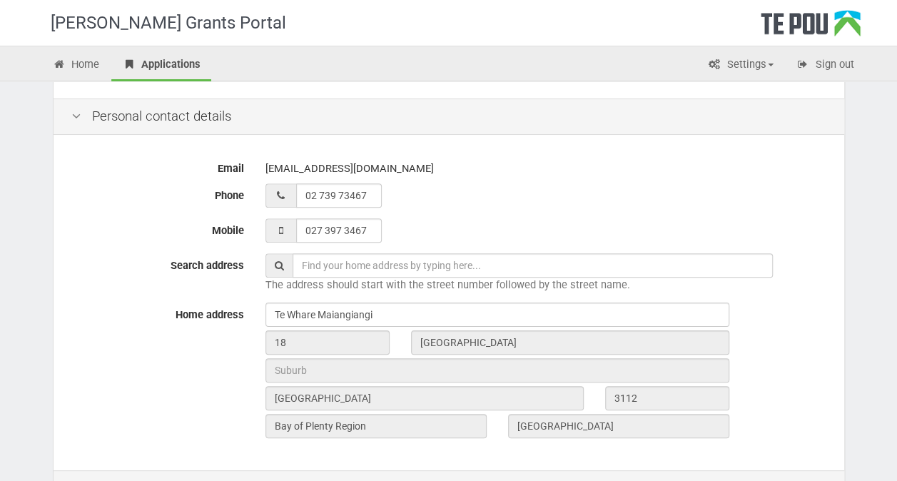
scroll to position [302, 0]
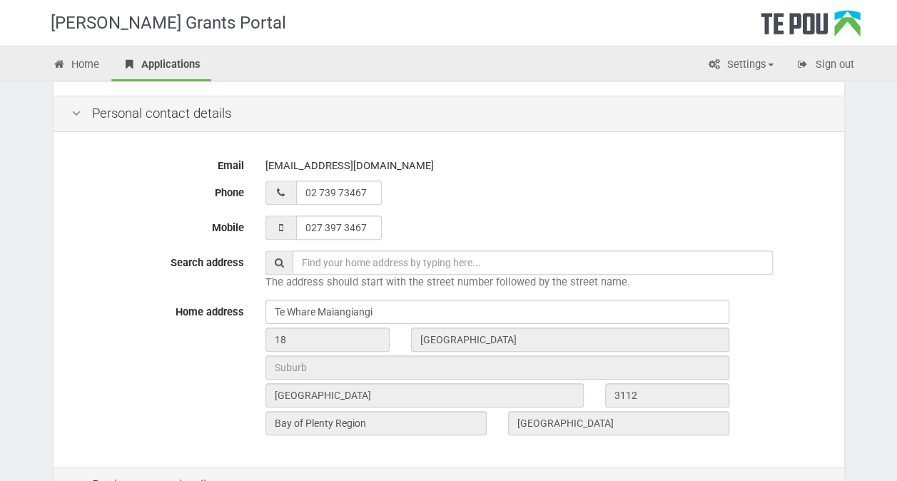
click at [411, 258] on input "text" at bounding box center [533, 263] width 480 height 24
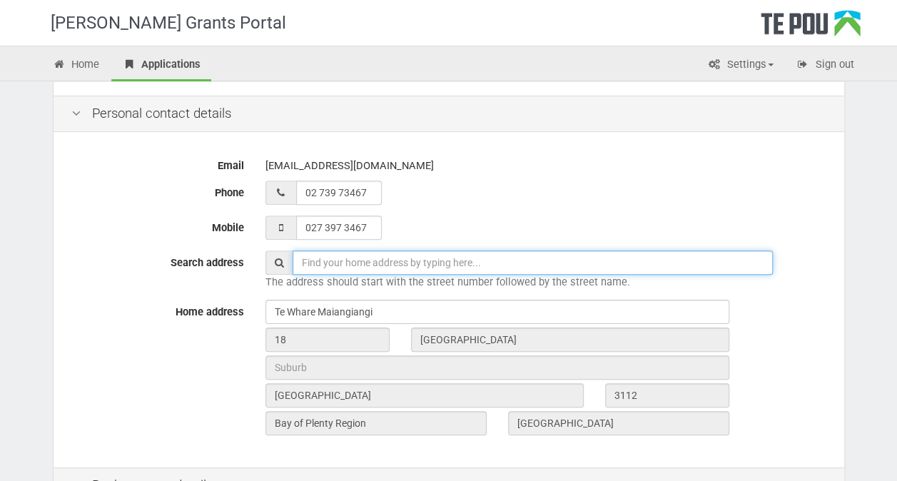
click at [411, 258] on input "text" at bounding box center [533, 263] width 480 height 24
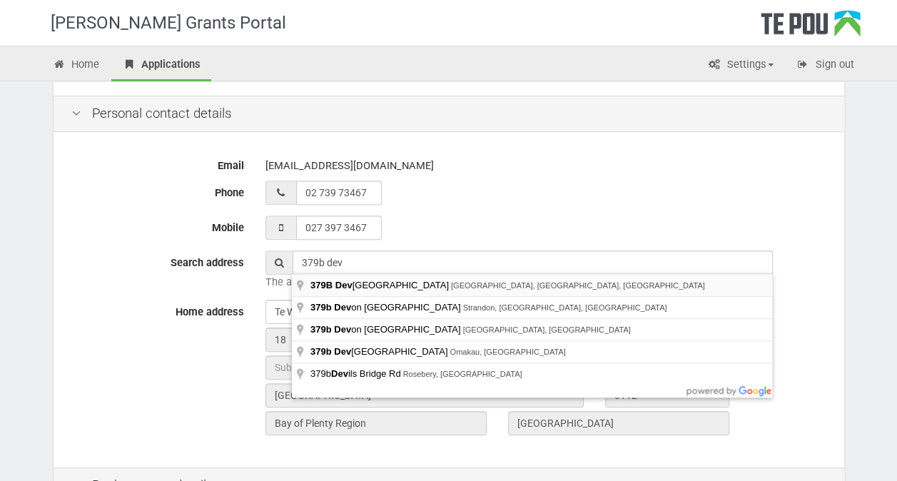
type input "[STREET_ADDRESS]"
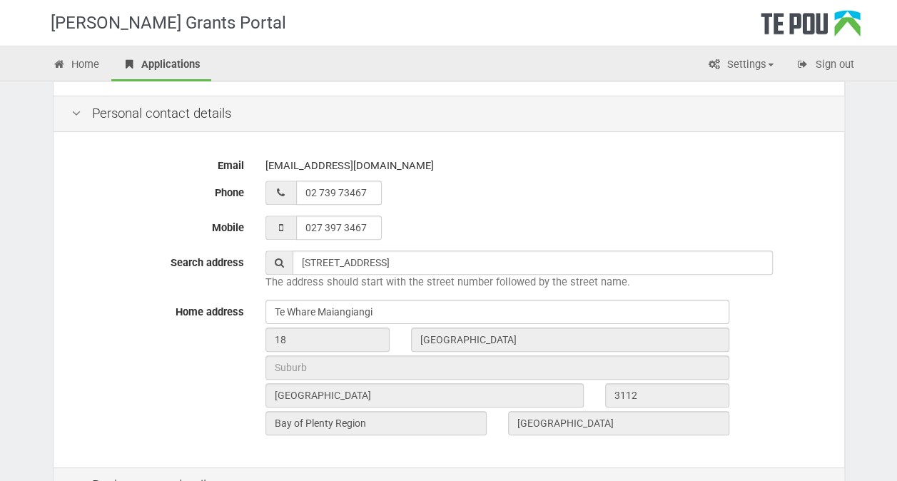
type input "379B"
type input "[GEOGRAPHIC_DATA]"
type input "3112"
type input "Bay of Plenty Region"
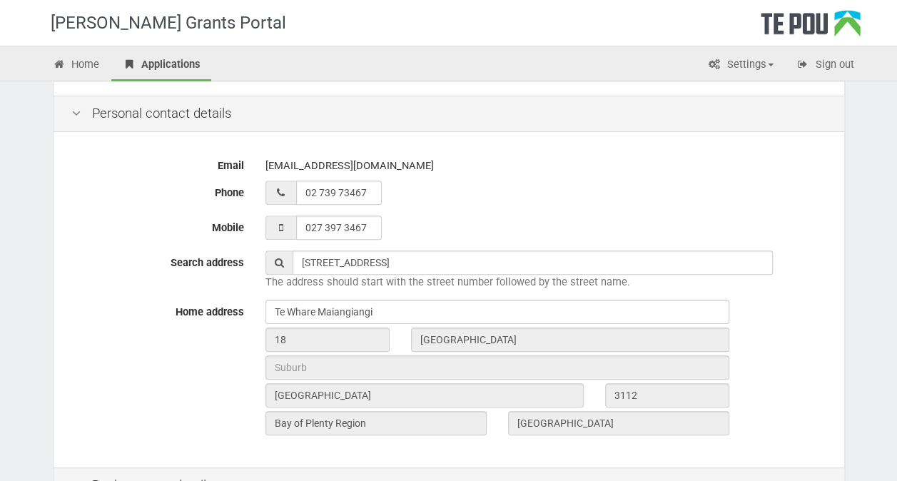
type input "[GEOGRAPHIC_DATA]"
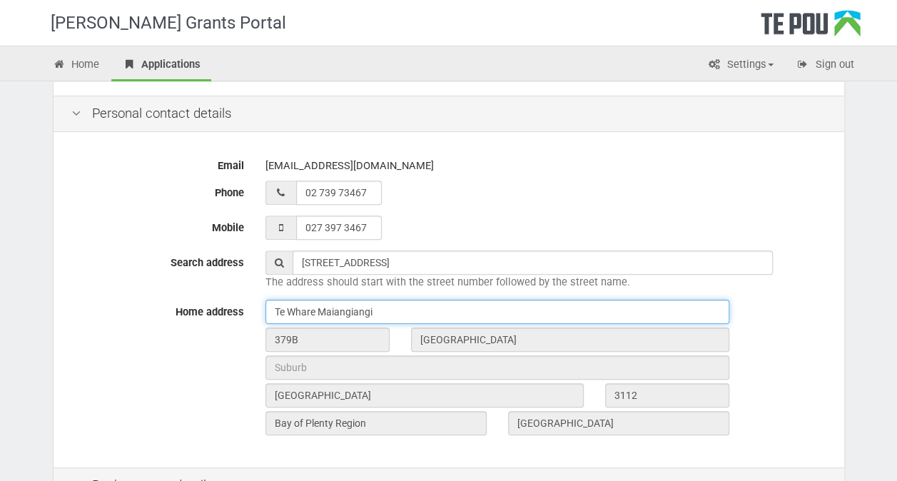
click at [403, 313] on input "Te Whare Maiangiangi" at bounding box center [498, 312] width 464 height 24
type input "Te WhaMaiangiangire"
click at [271, 307] on input "Te WhaMaiangiangire" at bounding box center [498, 312] width 464 height 24
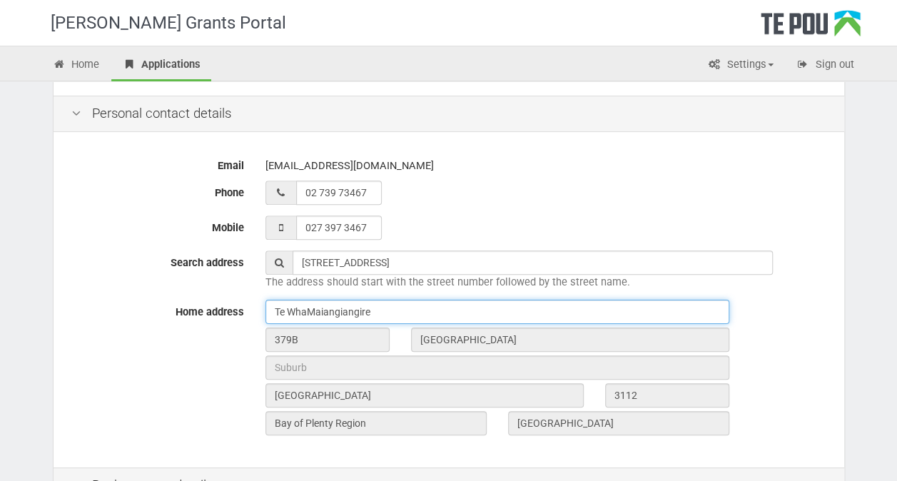
click at [271, 307] on input "Te WhaMaiangiangire" at bounding box center [498, 312] width 464 height 24
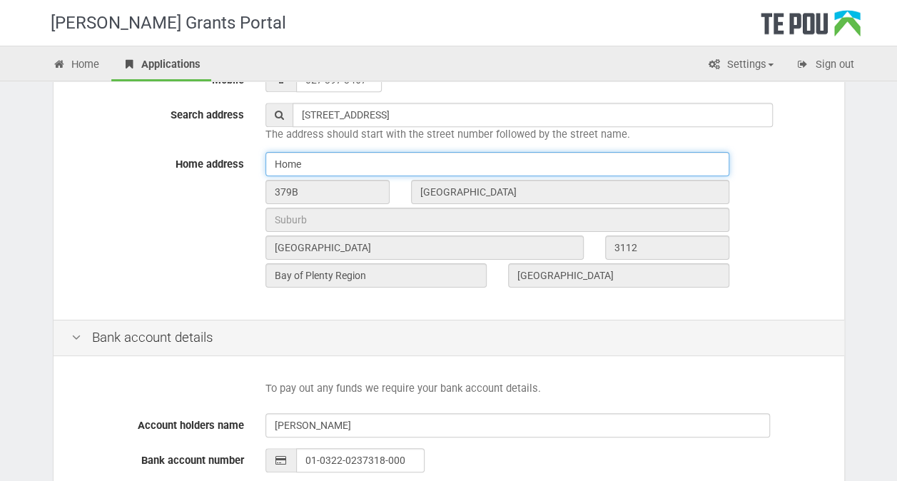
scroll to position [643, 0]
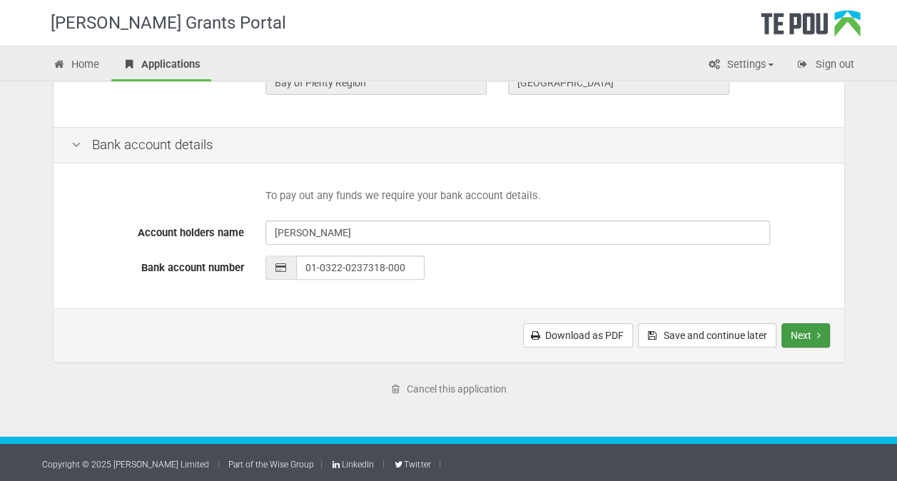
type input "Home"
click at [800, 333] on button "Next" at bounding box center [806, 335] width 49 height 24
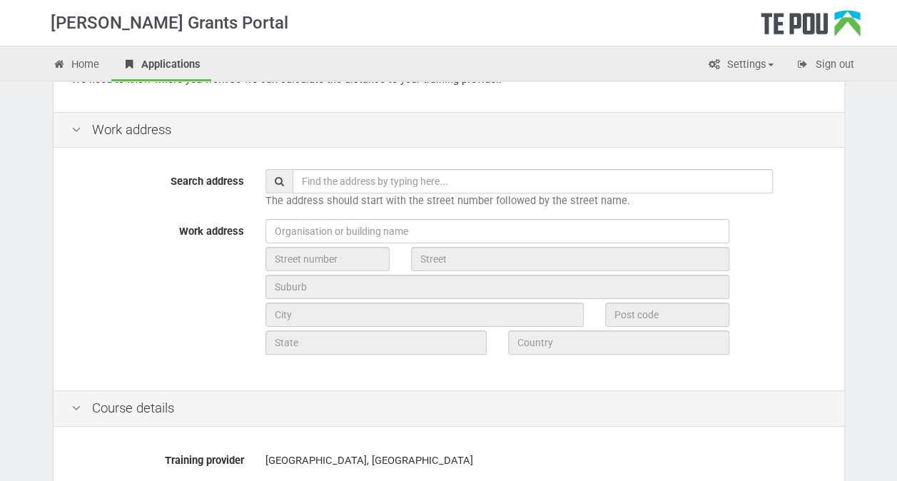
scroll to position [164, 0]
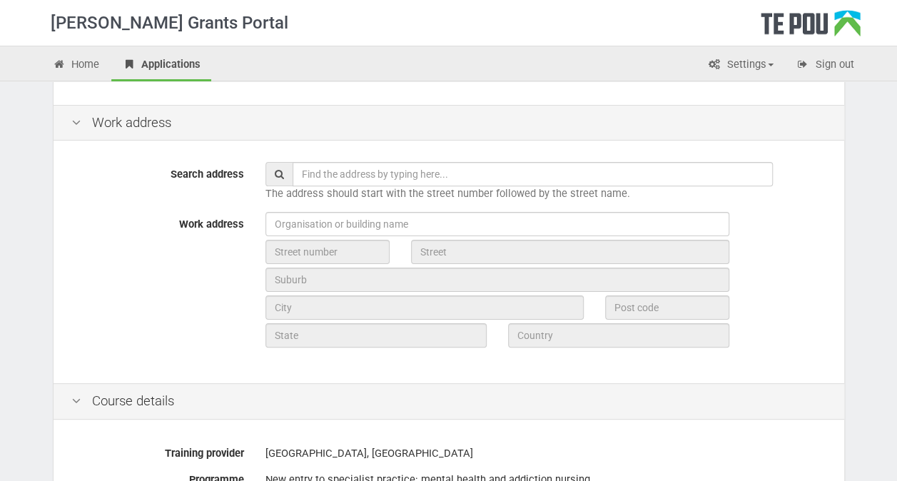
click at [522, 168] on input "text" at bounding box center [533, 174] width 480 height 24
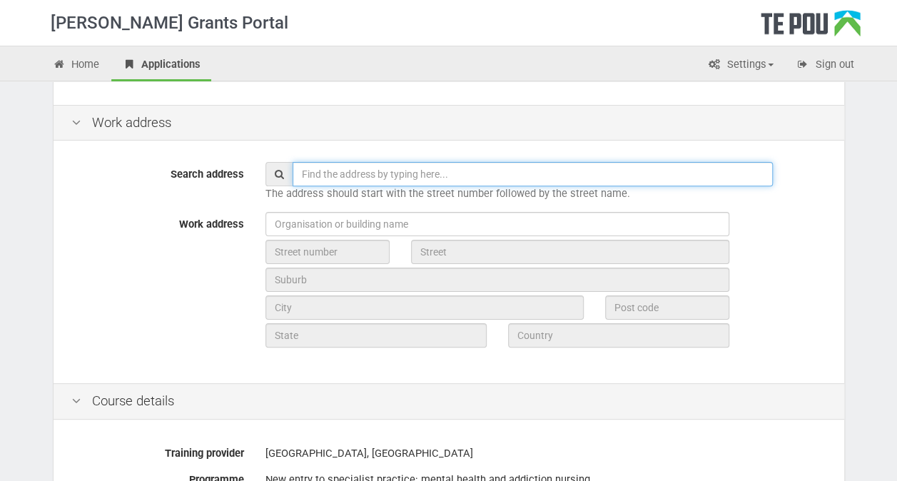
click at [522, 168] on input "text" at bounding box center [533, 174] width 480 height 24
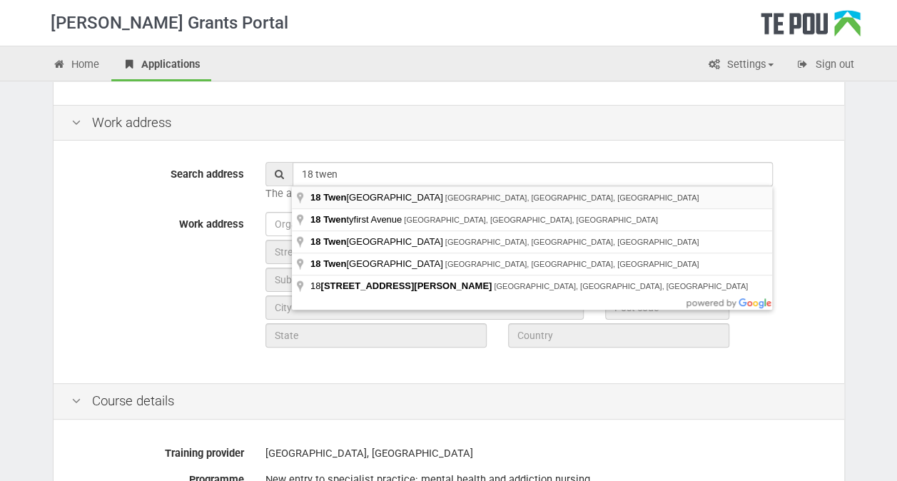
type input "18 Twentieth Avenue, Tauranga South, Tauranga, New Zealand"
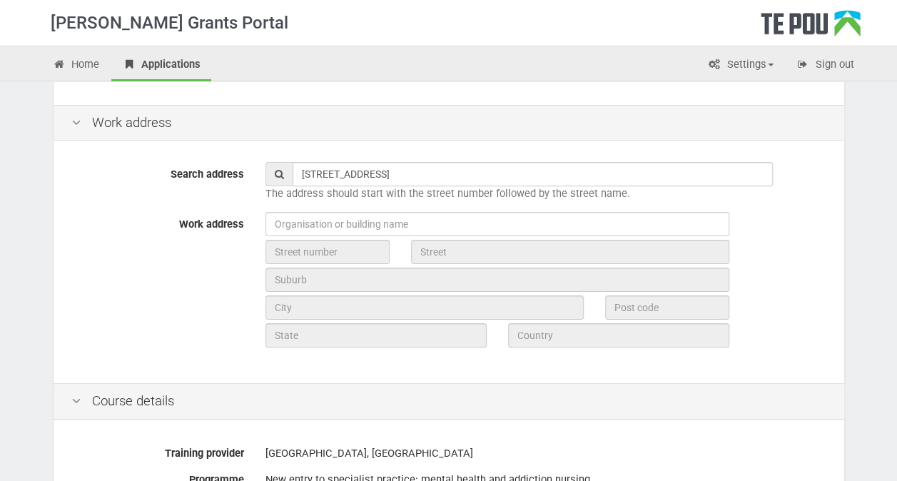
type input "18"
type input "Twentieth Avenue"
type input "Tauranga"
type input "3112"
type input "Bay of Plenty Region"
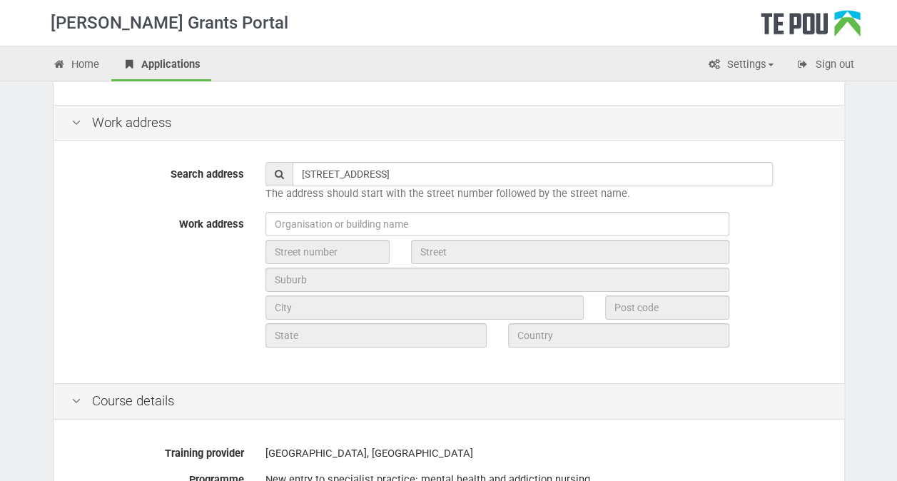
type input "New Zealand"
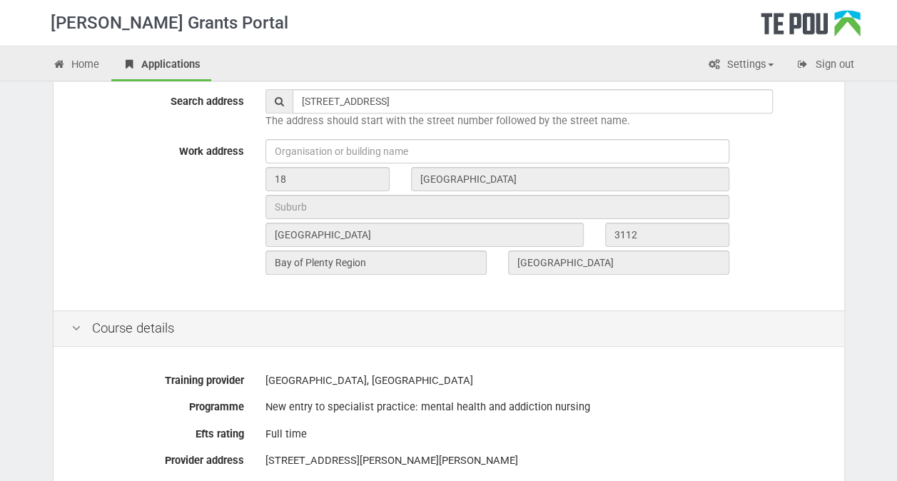
scroll to position [240, 0]
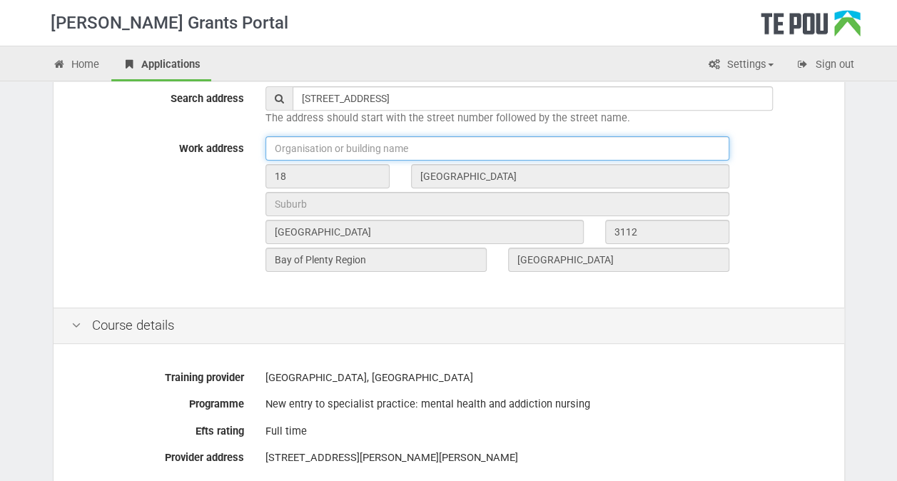
click at [548, 143] on input "text" at bounding box center [498, 148] width 464 height 24
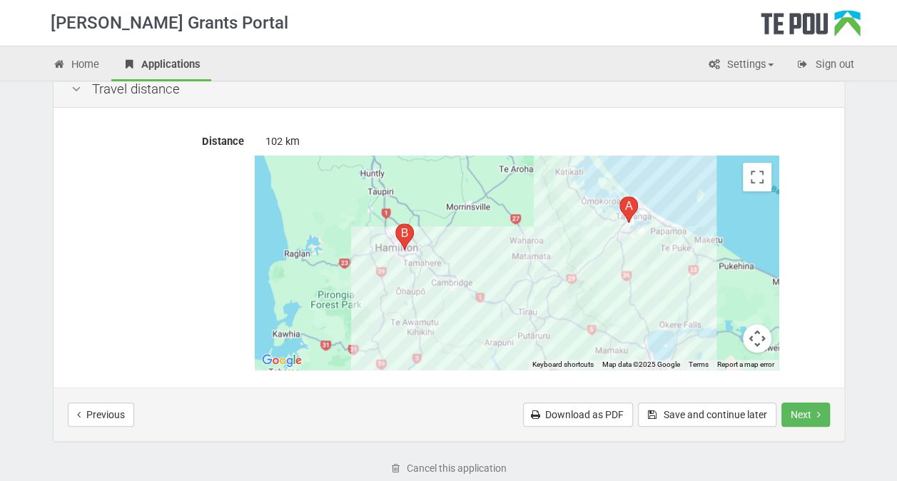
scroll to position [675, 0]
type input "Te Whare Maiangiangi"
click at [805, 415] on button "Next" at bounding box center [806, 413] width 49 height 24
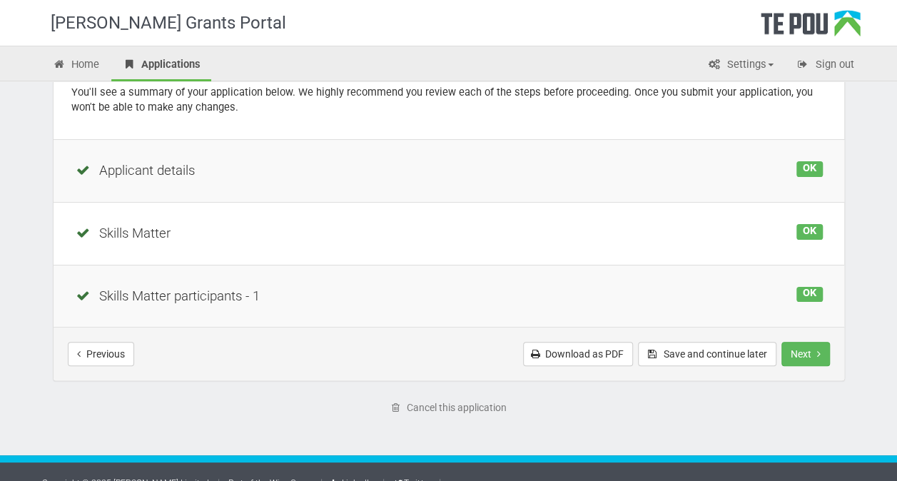
scroll to position [150, 0]
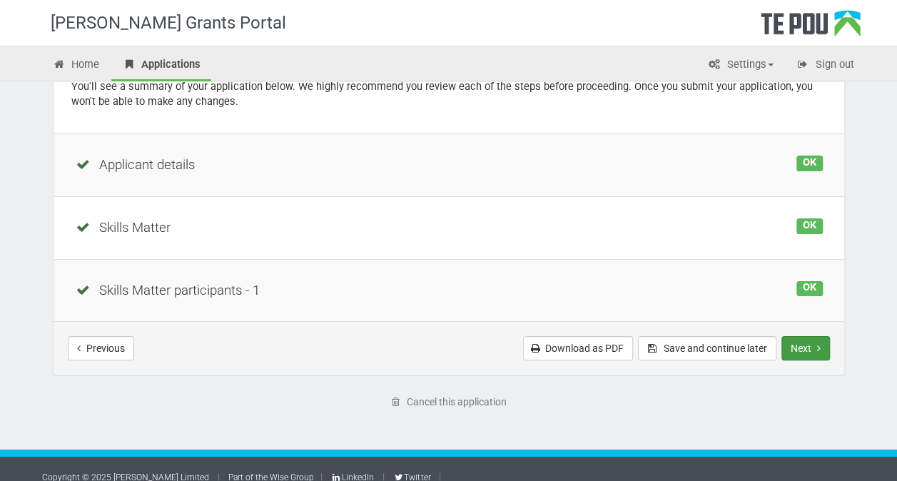
click at [819, 343] on icon "Next step" at bounding box center [819, 348] width 4 height 10
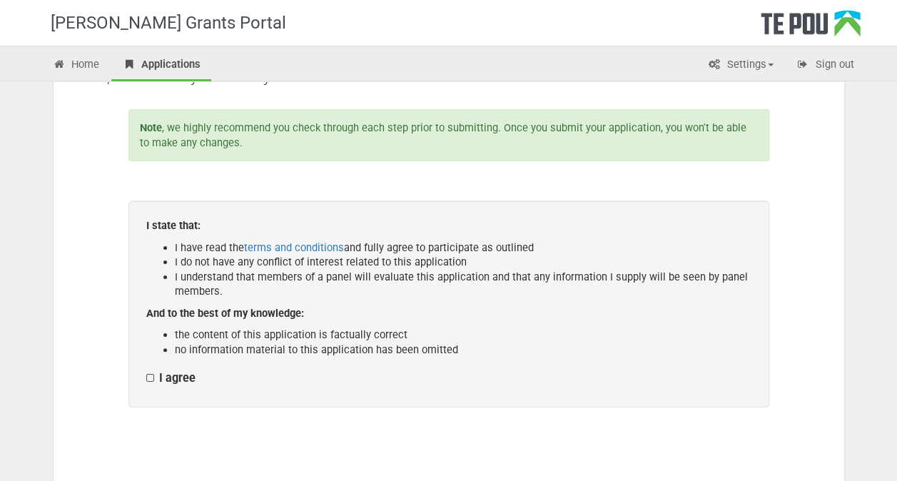
scroll to position [147, 0]
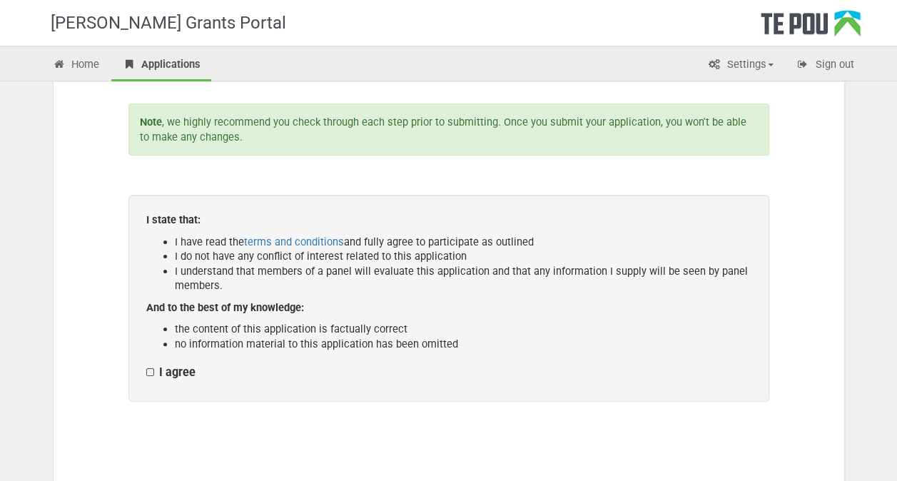
click at [157, 375] on label "I agree" at bounding box center [170, 373] width 49 height 15
click at [146, 366] on input "I agree" at bounding box center [146, 365] width 1 height 1
checkbox input "true"
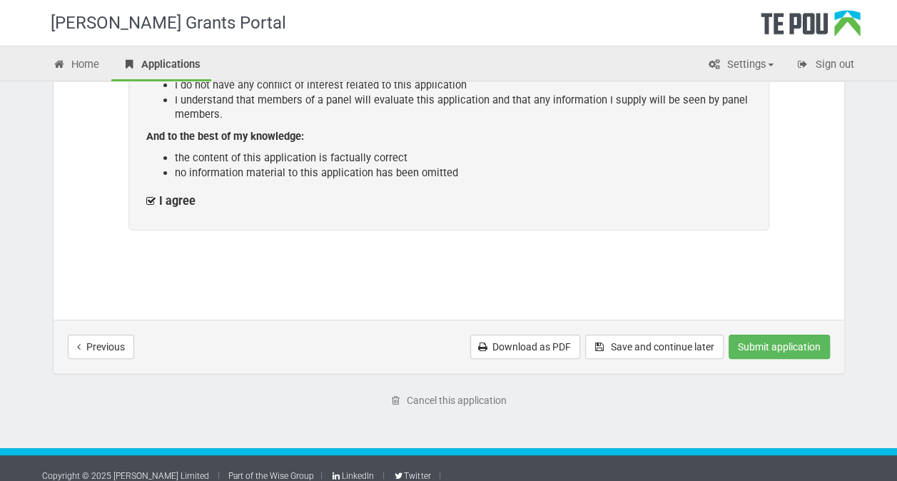
scroll to position [330, 0]
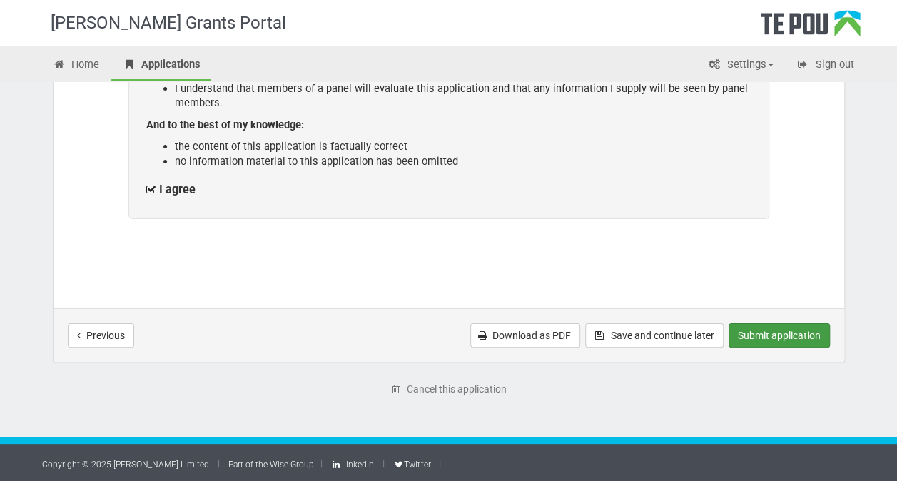
click at [780, 340] on button "Submit application" at bounding box center [779, 335] width 101 height 24
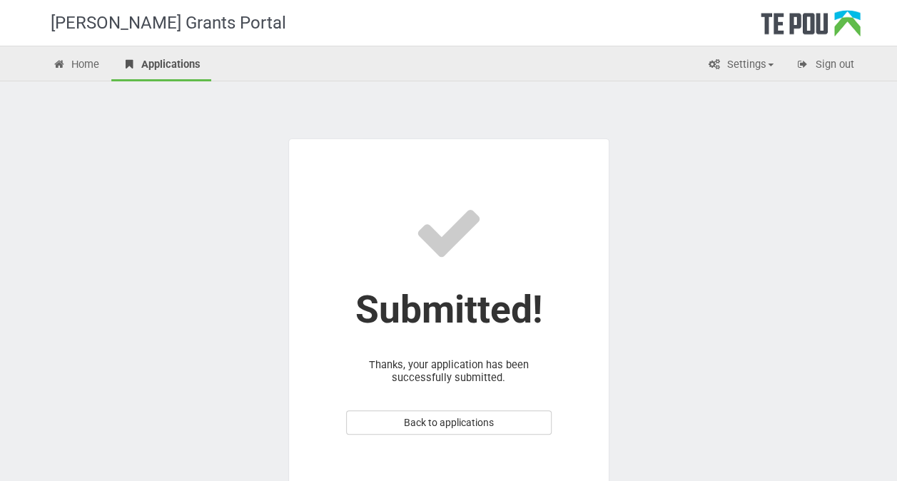
scroll to position [86, 0]
